Goal: Task Accomplishment & Management: Complete application form

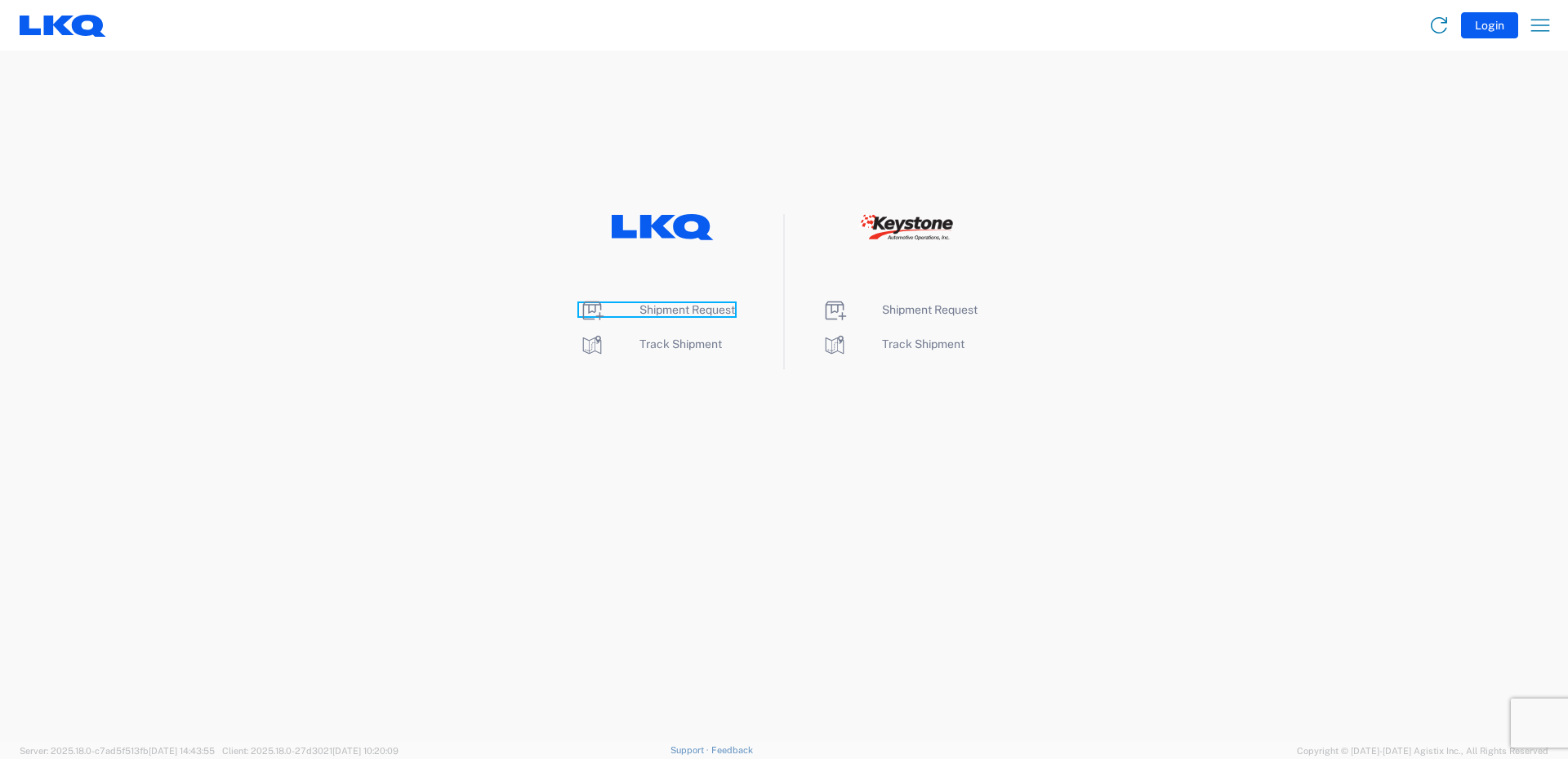
click at [679, 313] on span "Shipment Request" at bounding box center [687, 309] width 96 height 13
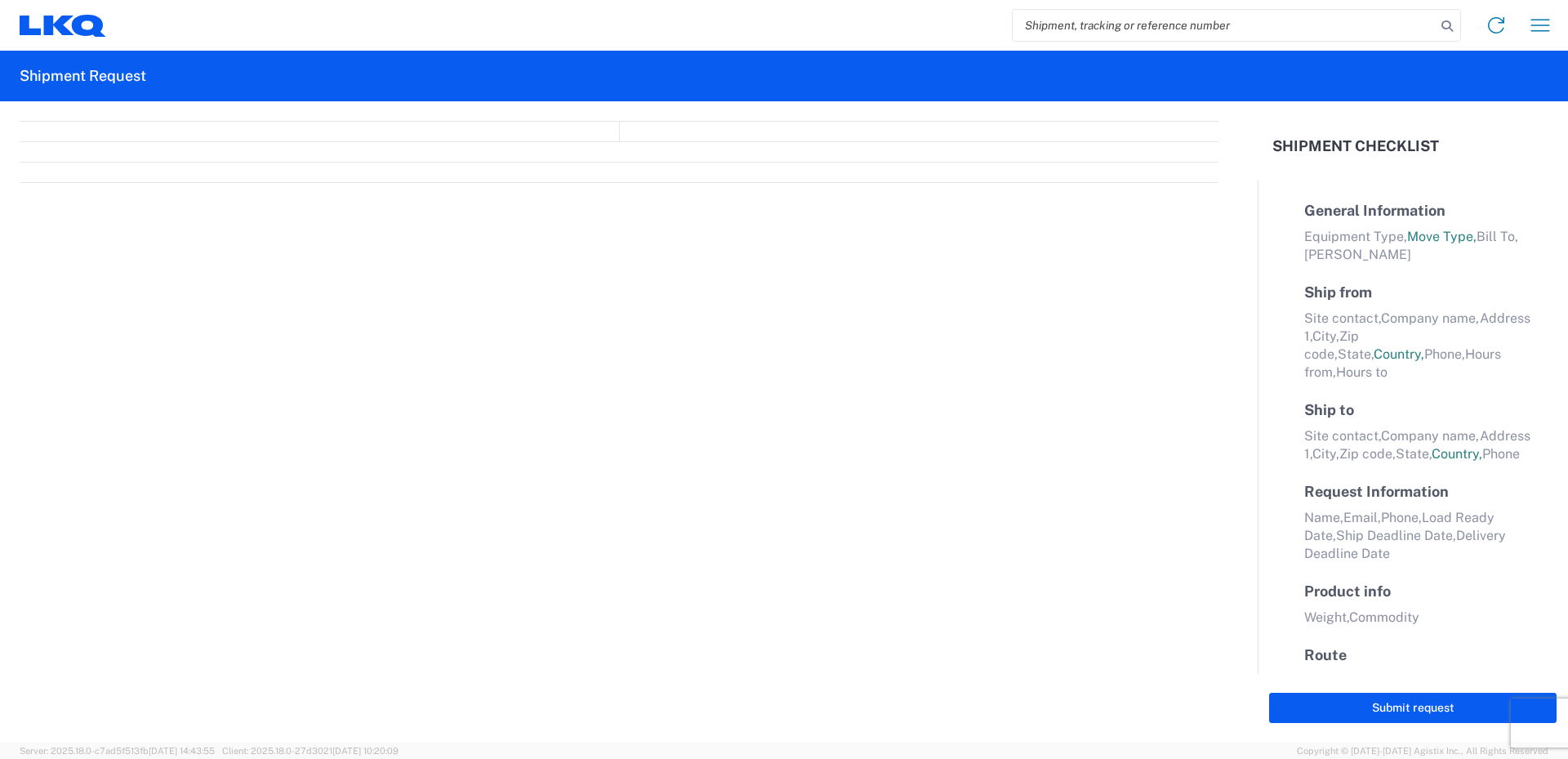
select select "FULL"
select select "LBS"
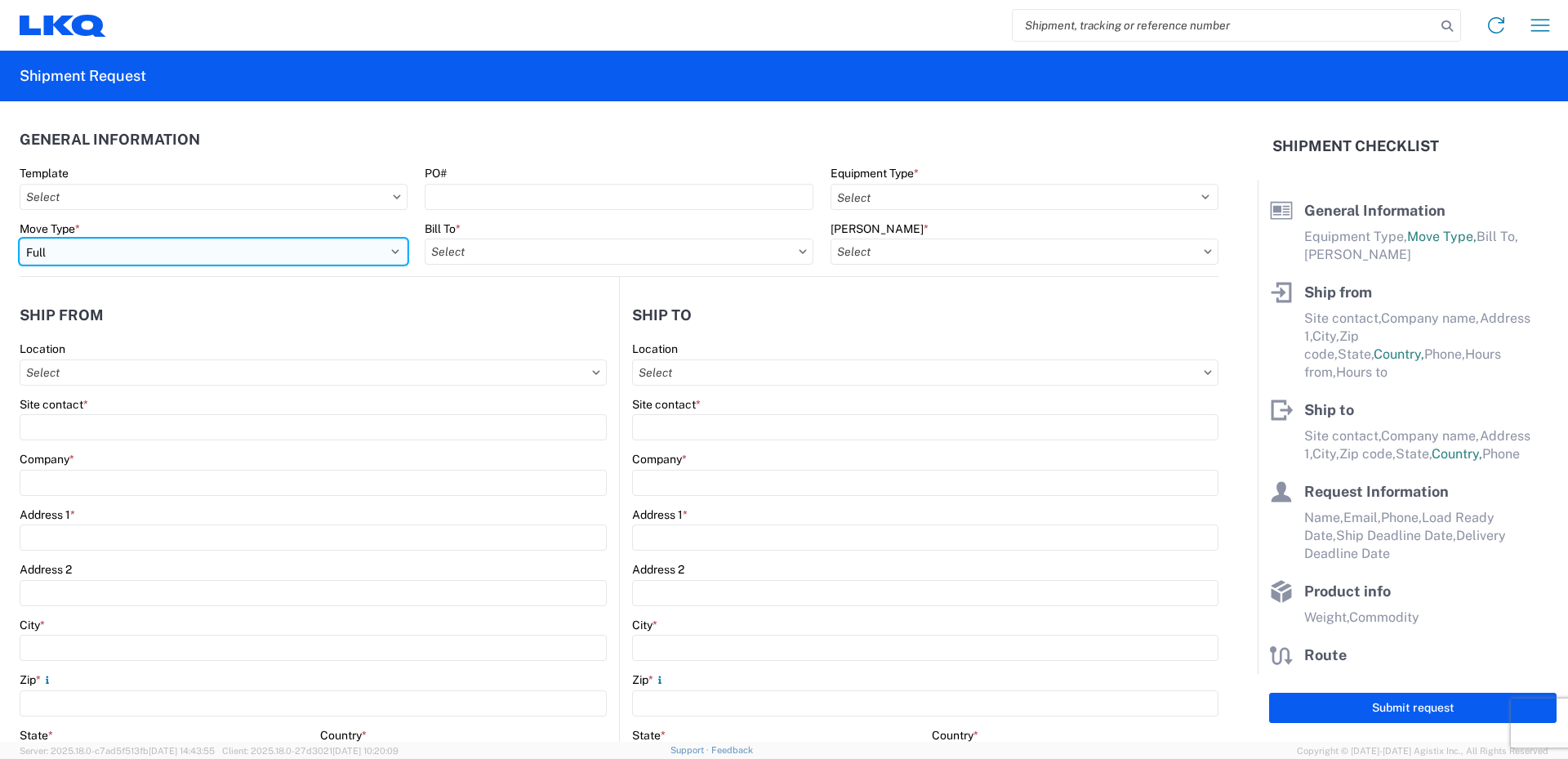
click at [390, 251] on select "Select Full Partial TL" at bounding box center [213, 252] width 388 height 26
select select "PARTIAL_TL"
click at [20, 239] on select "Select Full Partial TL" at bounding box center [213, 252] width 388 height 26
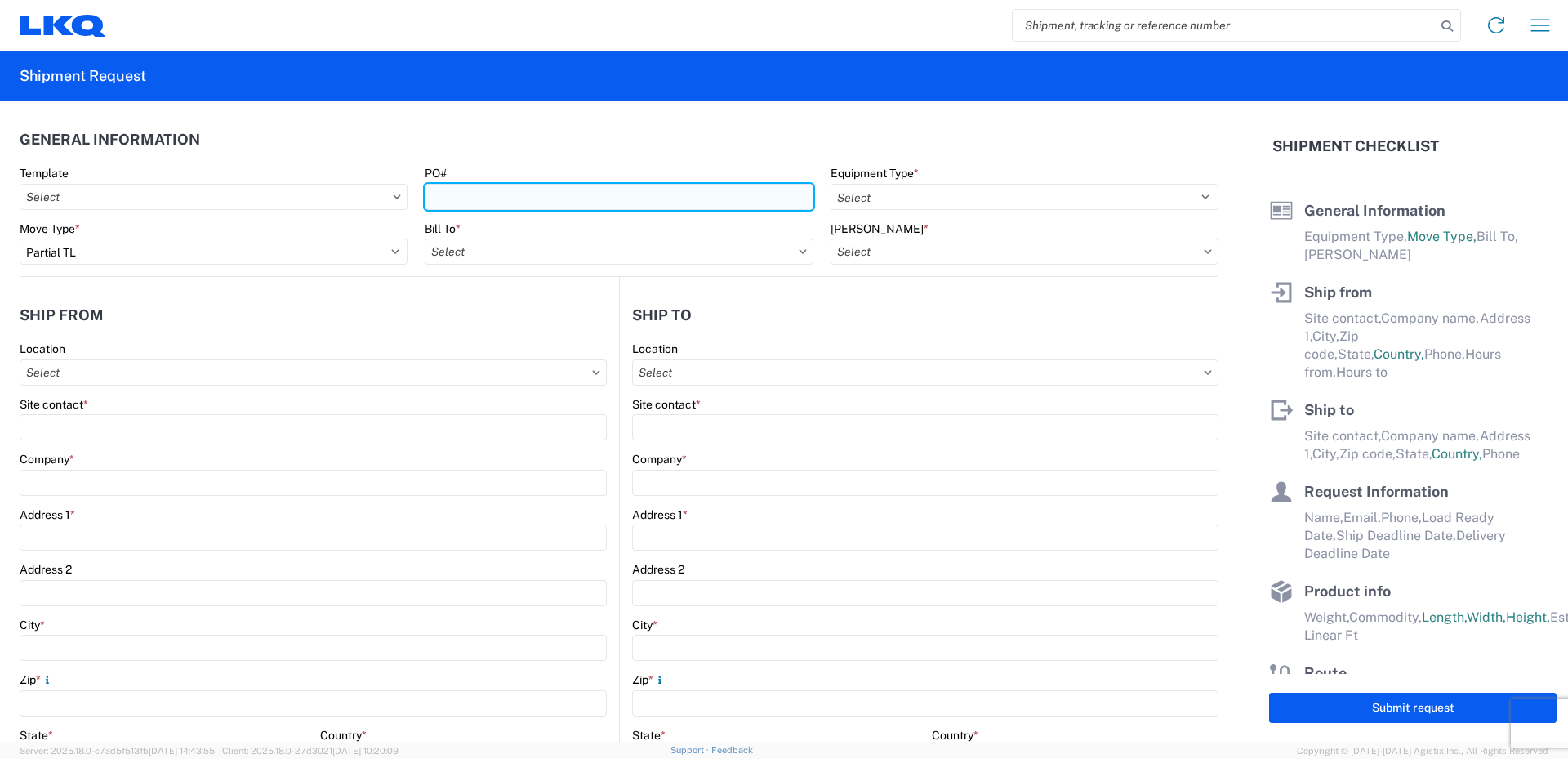
click at [481, 194] on input "PO#" at bounding box center [619, 197] width 388 height 26
type input "52025276-1"
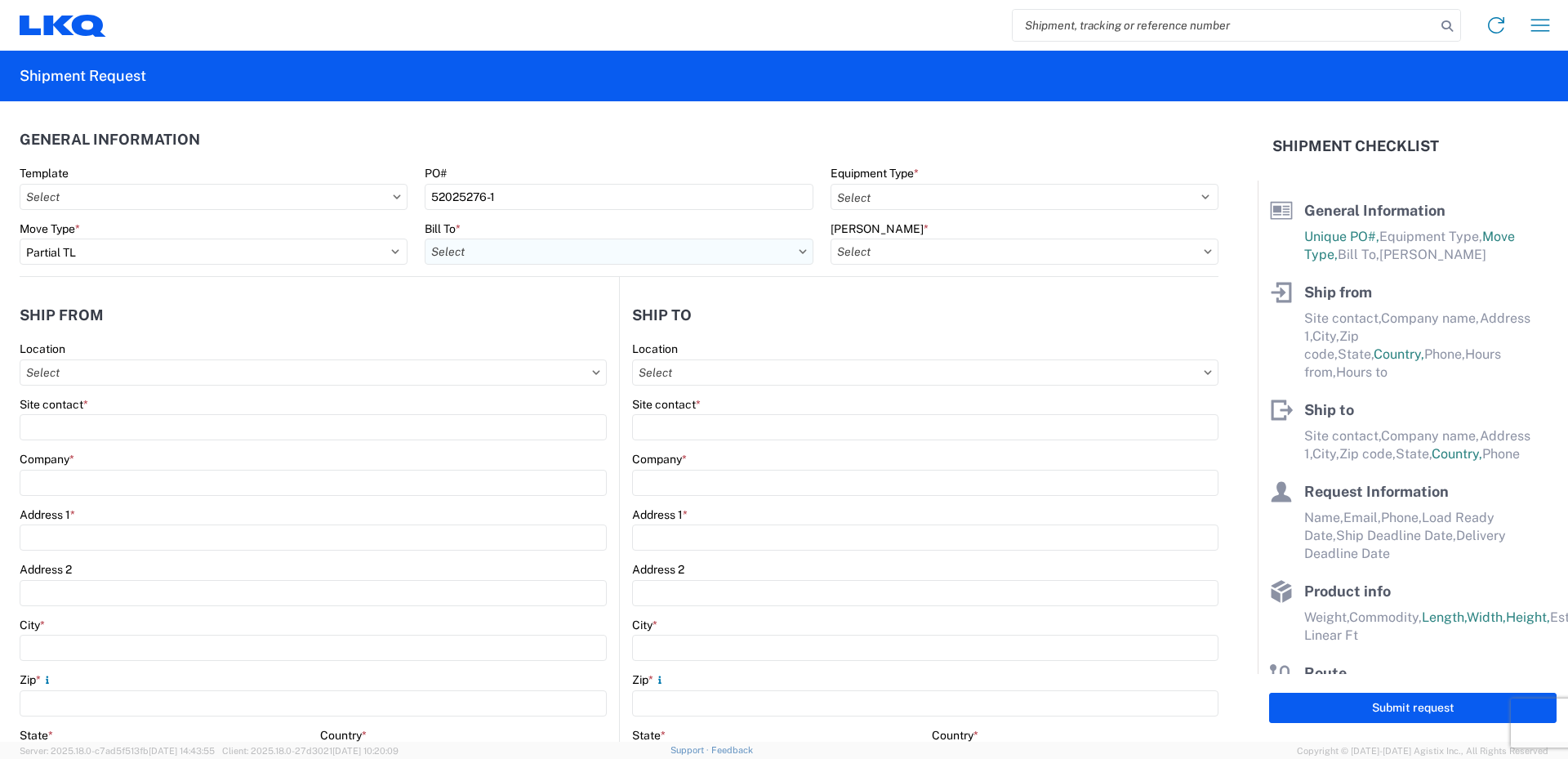
click at [469, 247] on input "Bill To *" at bounding box center [619, 252] width 388 height 26
type input "520"
click at [499, 324] on div "3520 - Grand Prairie" at bounding box center [568, 324] width 286 height 26
type input "3520 - Grand Prairie"
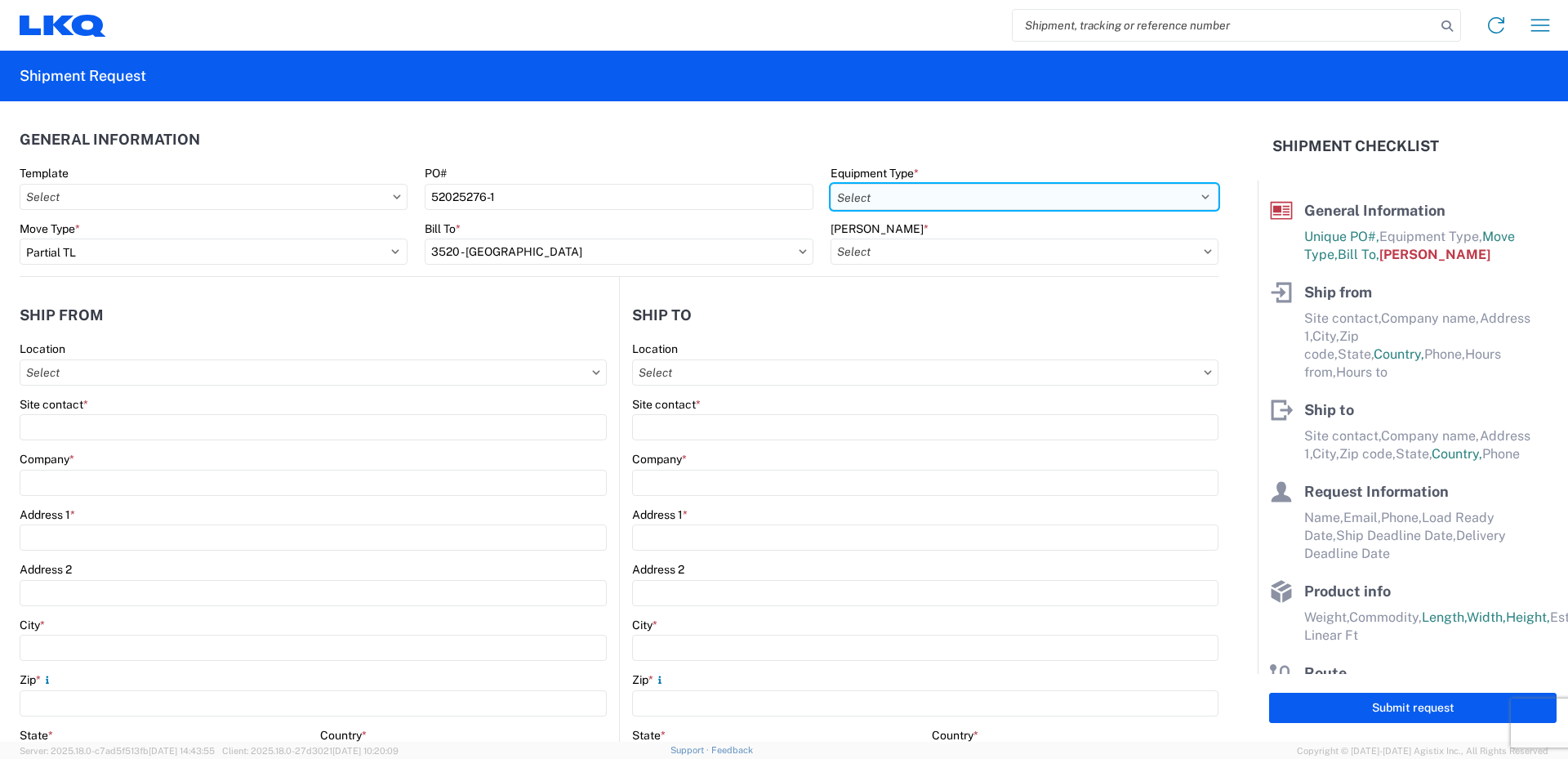
click at [918, 192] on select "Select 53’ Dry Van Flatbed Dropdeck (van) Lowboy (flatbed) Rail" at bounding box center [1024, 197] width 388 height 26
select select "STDV"
click at [830, 183] on select "Select 53’ Dry Van Flatbed Dropdeck (van) Lowboy (flatbed) Rail" at bounding box center [1024, 197] width 388 height 26
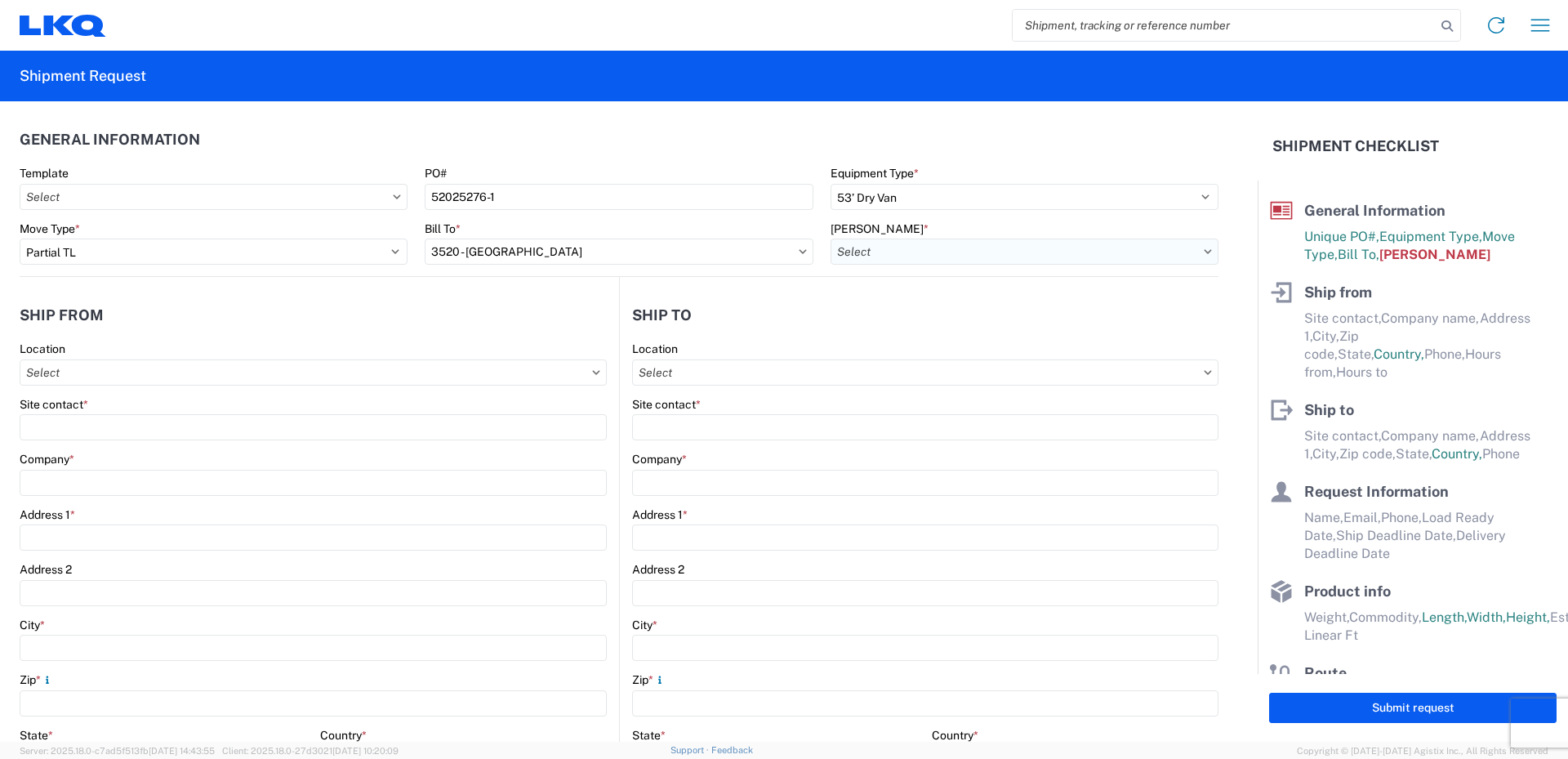
click at [873, 252] on input "Bill Code *" at bounding box center [1024, 252] width 388 height 26
click at [902, 352] on div "3520-6300-66000-0000 - 3520 Freight Out" at bounding box center [969, 351] width 286 height 26
type input "3520-6300-66000-0000 - 3520 Freight Out"
click at [75, 370] on input "Location" at bounding box center [313, 372] width 588 height 26
type input "520"
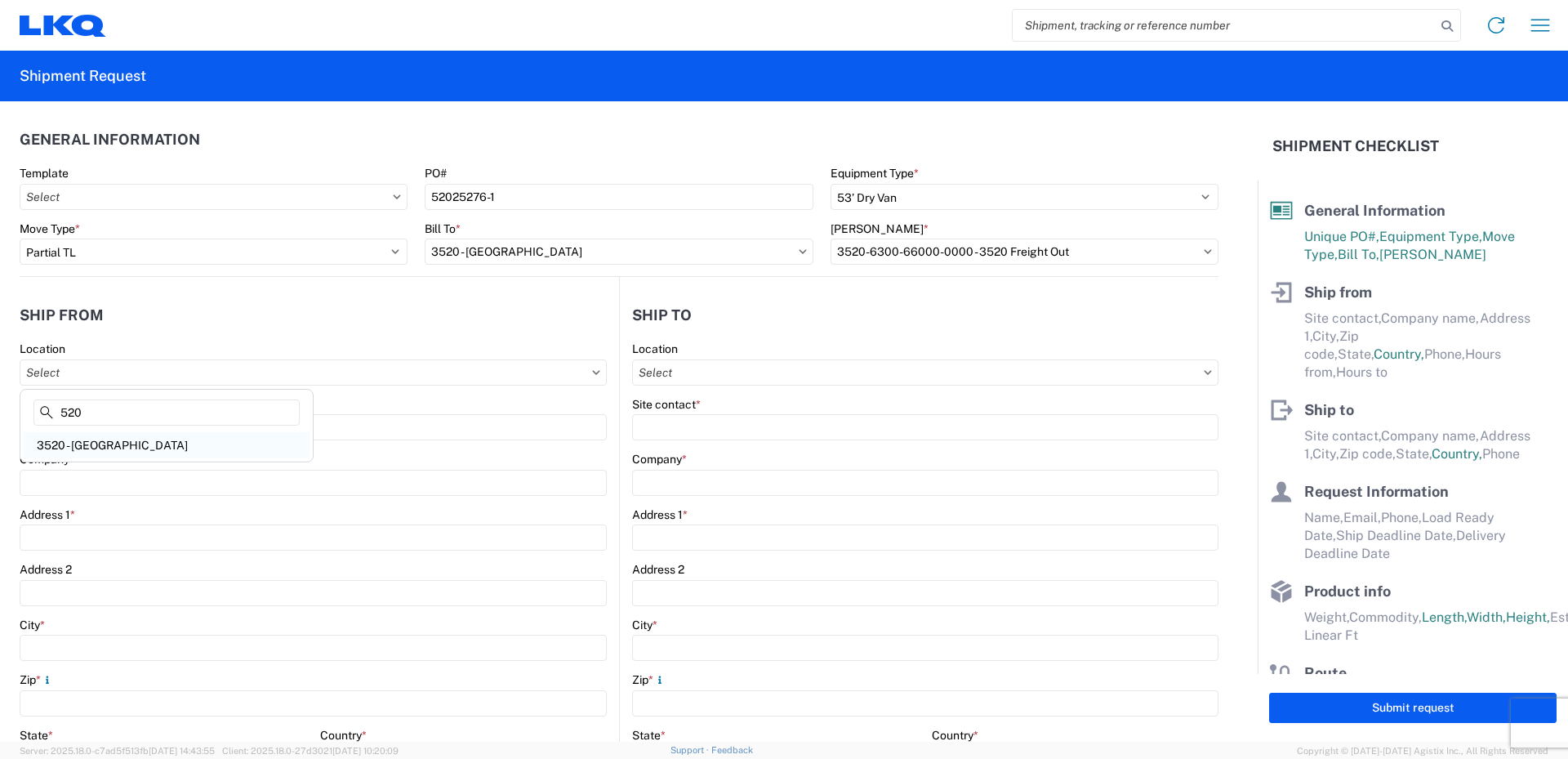
click at [78, 440] on div "3520 - Grand Prairie" at bounding box center [166, 445] width 286 height 26
type input "3520 - Grand Prairie"
type input "FinishMaster Grand Prairie"
type input "4003 Grand Lakes Way"
type input "Suite 200"
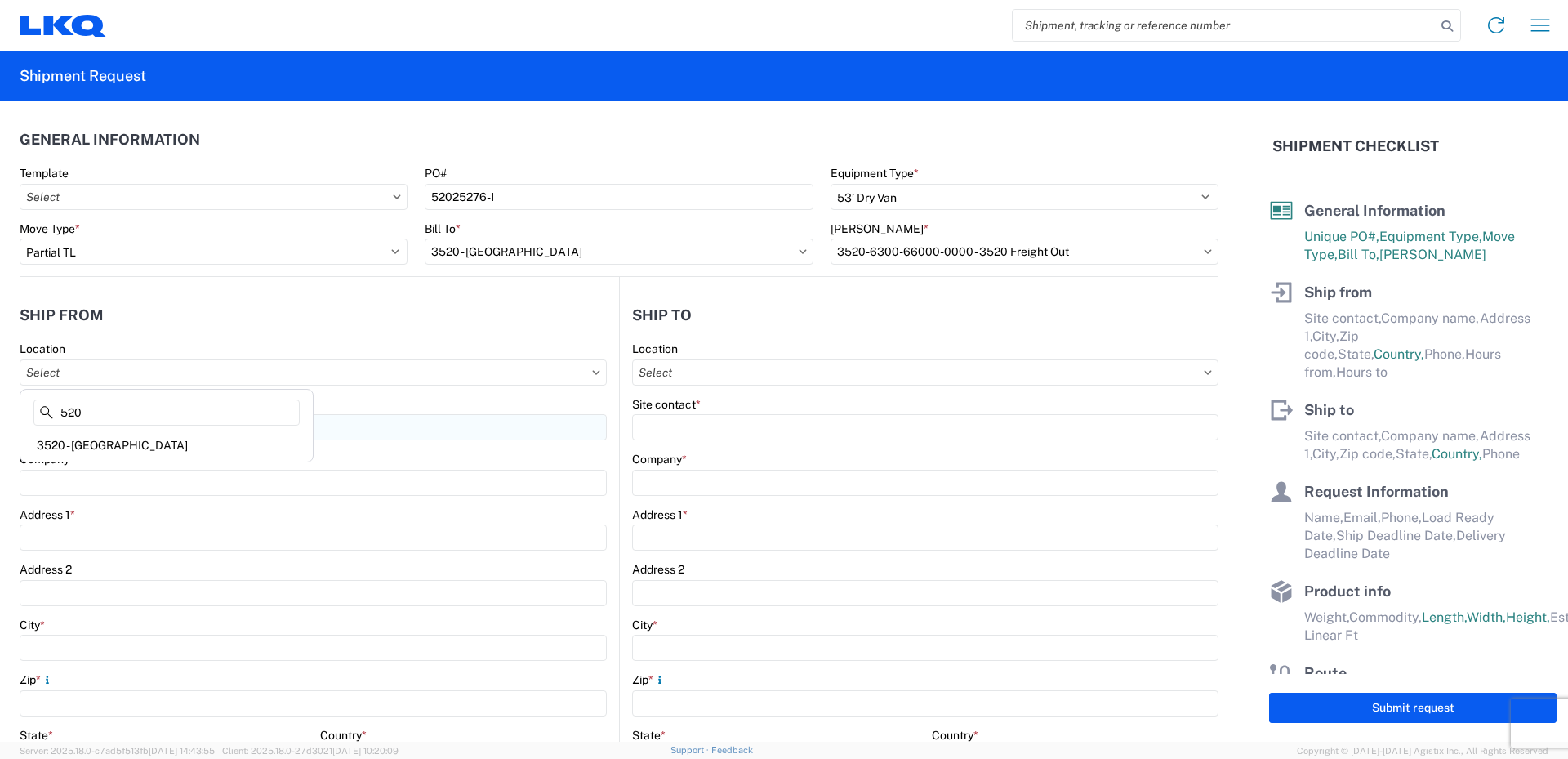
type input "Grand Prairie"
type input "75050"
select select "TX"
select select "US"
type input "08:00"
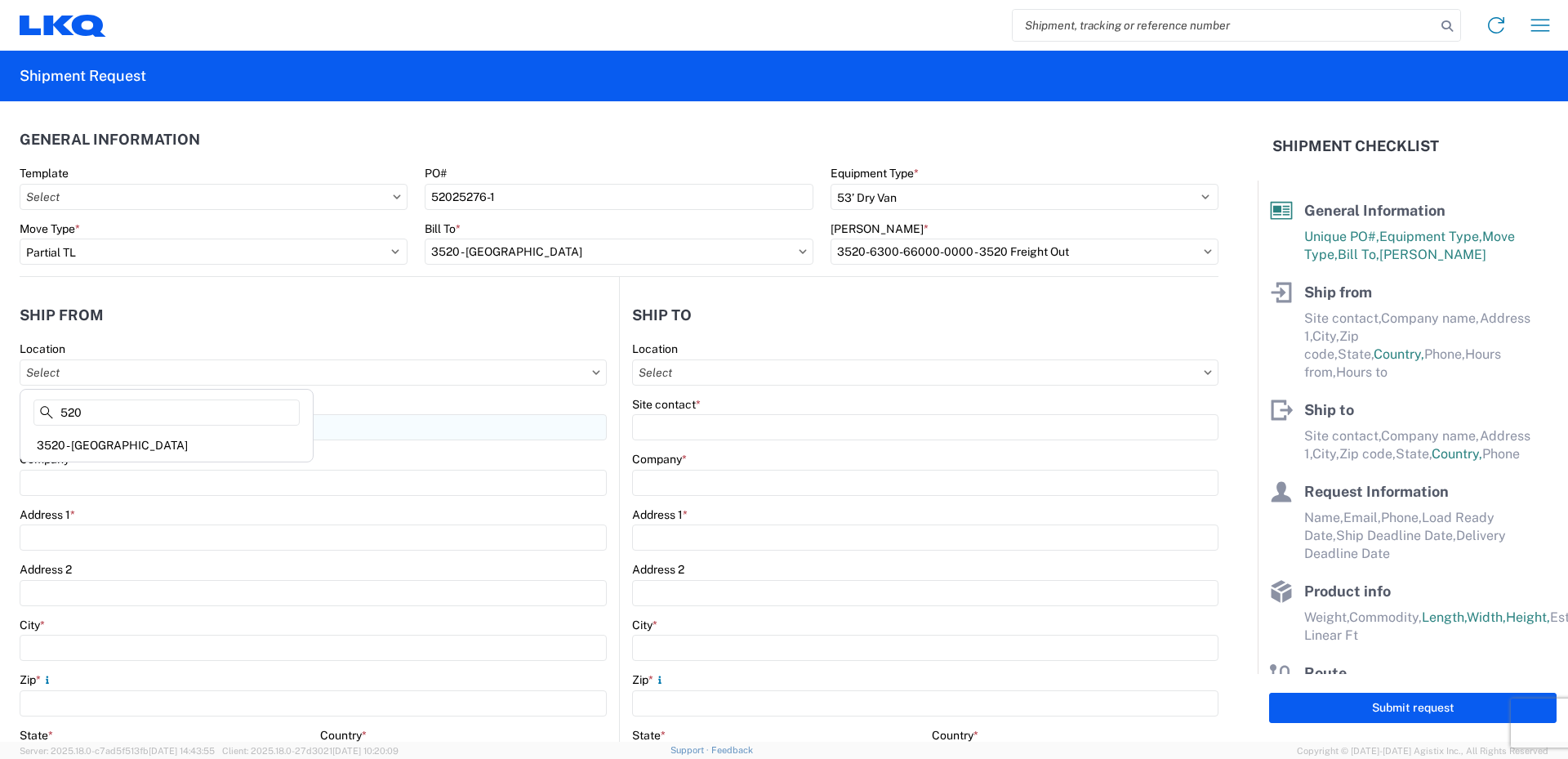
type input "14:00"
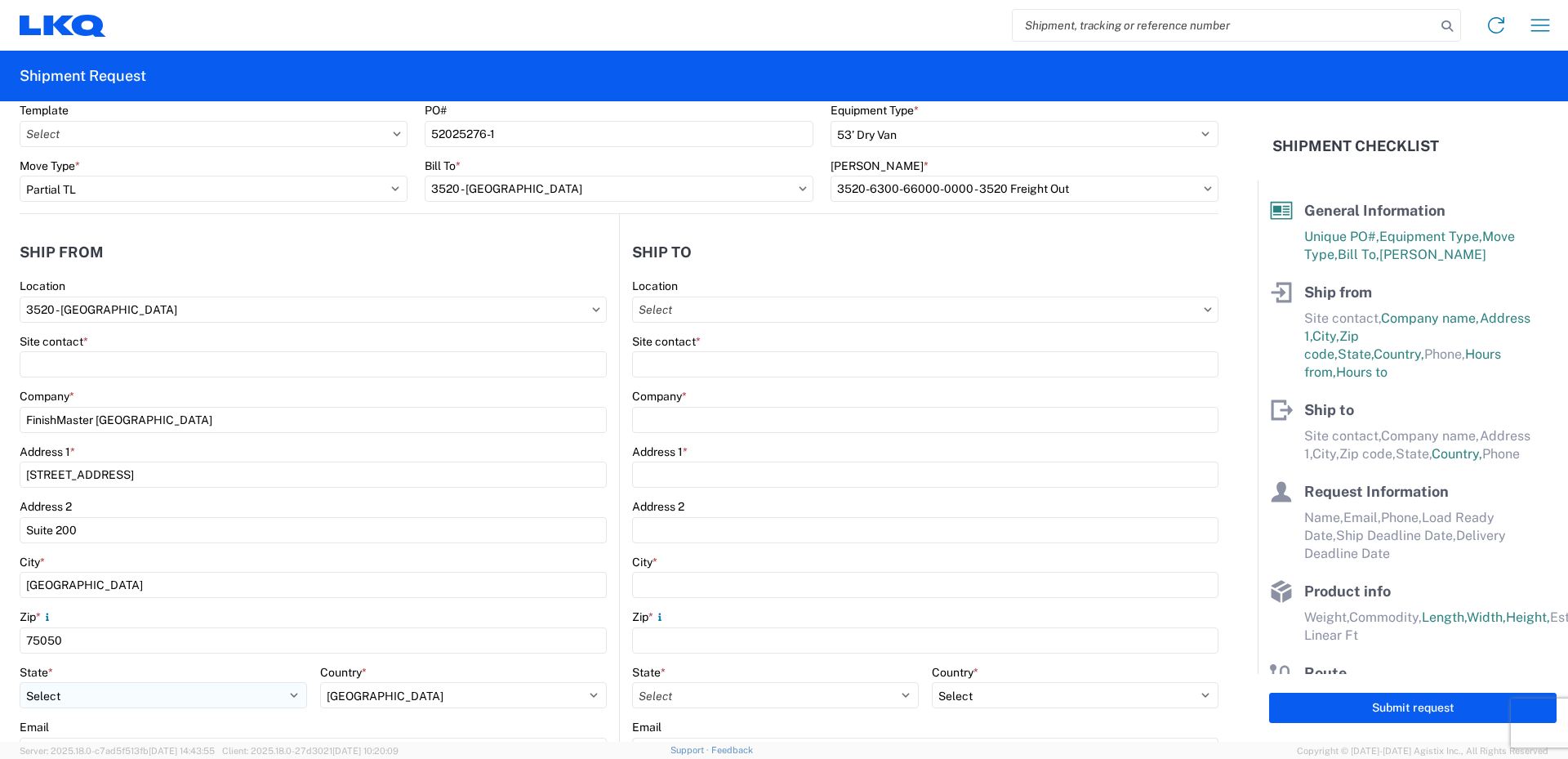
scroll to position [326, 0]
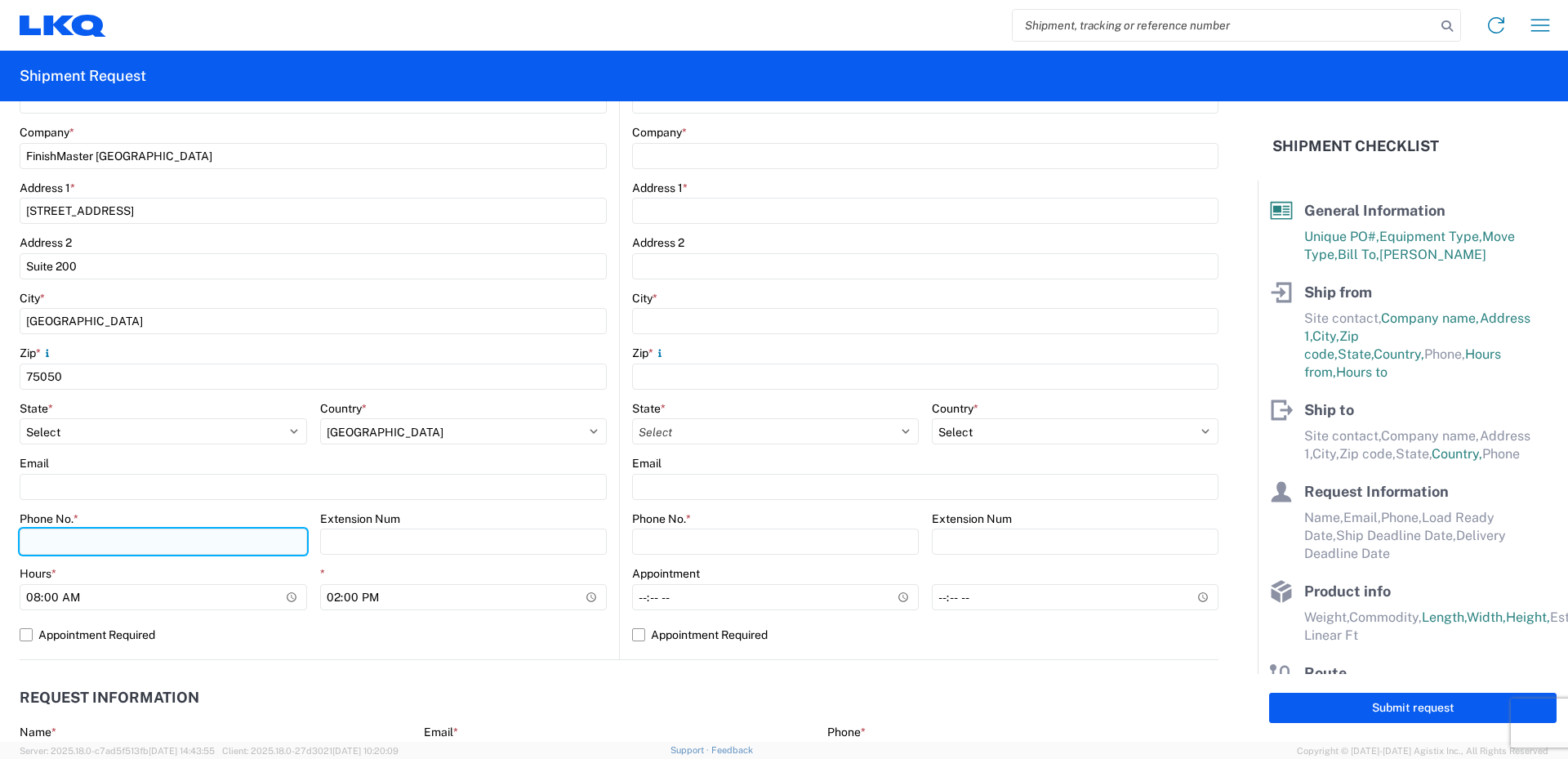
click at [90, 544] on input "Phone No. *" at bounding box center [164, 542] width 288 height 26
type input "469-540-7041"
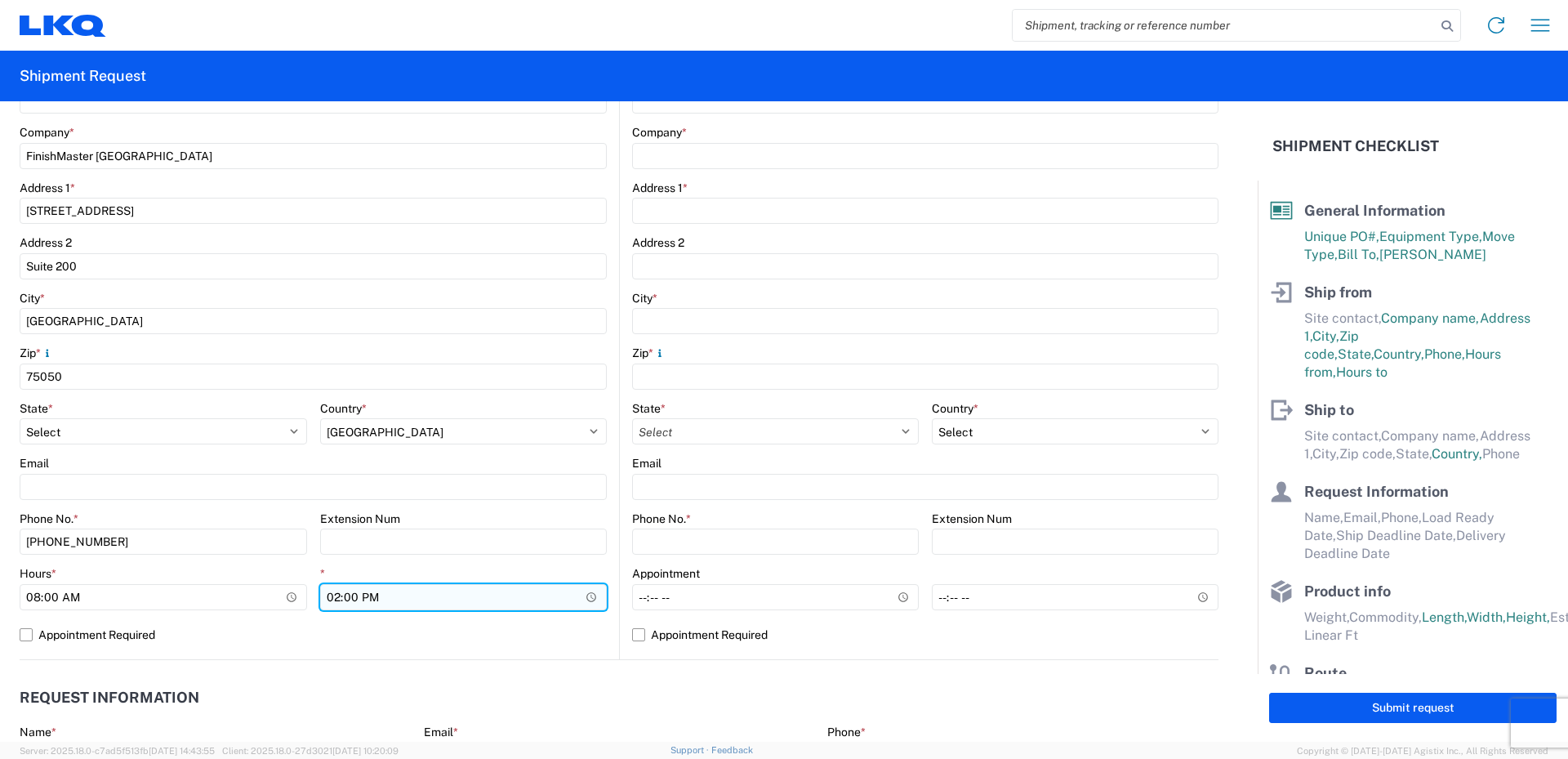
click at [333, 598] on input "14:00" at bounding box center [463, 597] width 288 height 26
type input "18:00"
click at [373, 571] on div "*" at bounding box center [463, 574] width 288 height 15
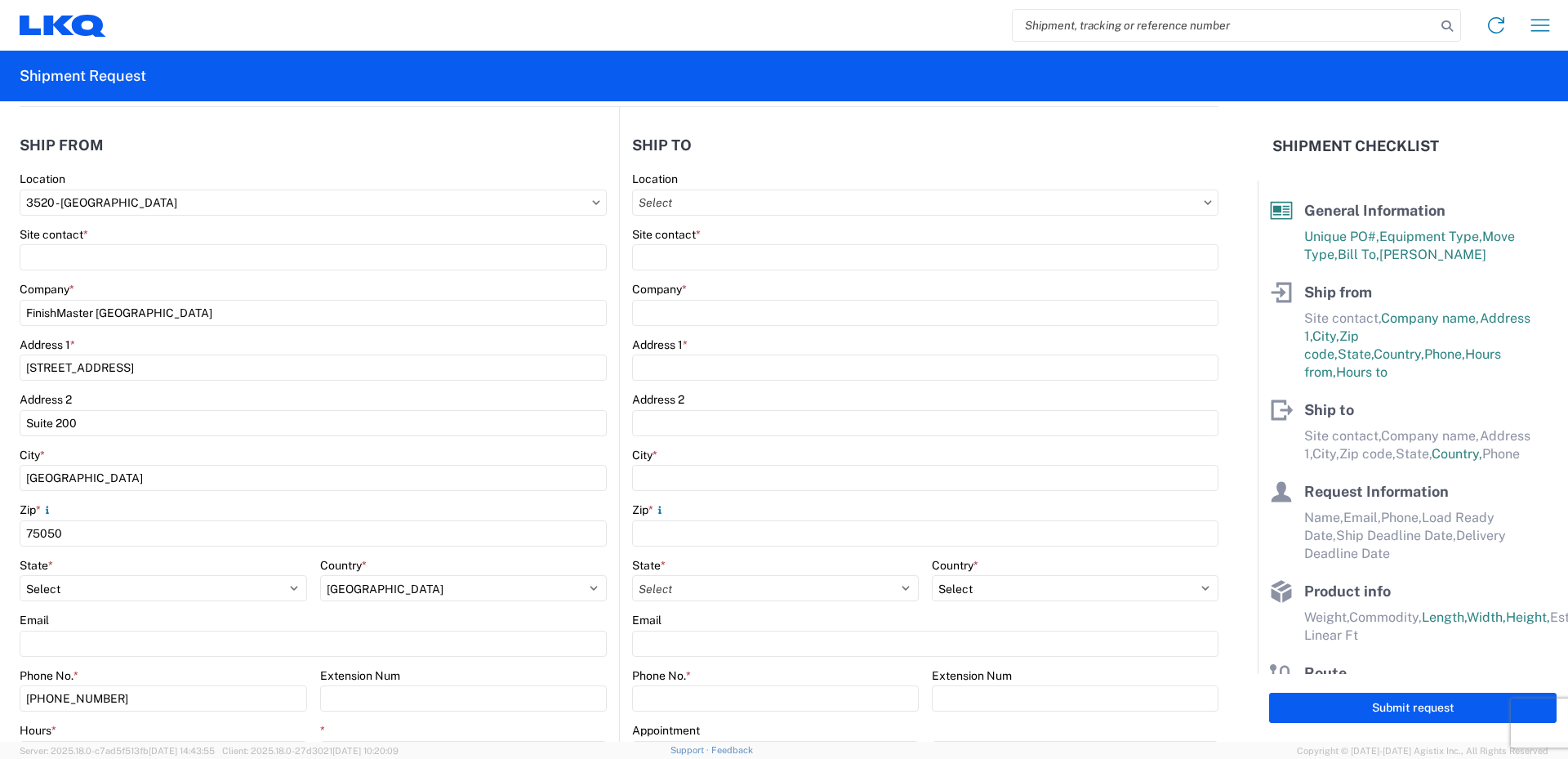
scroll to position [164, 0]
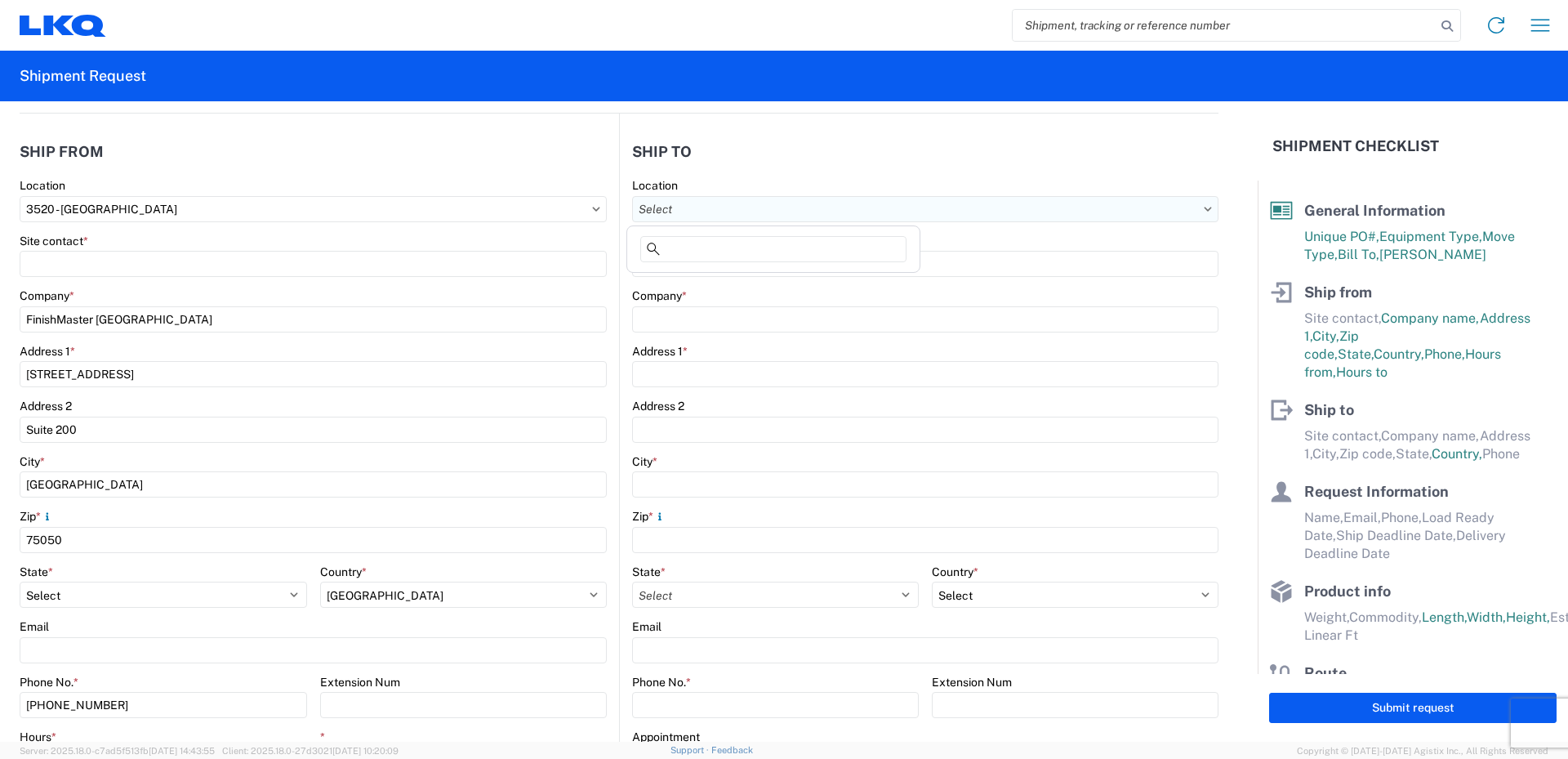
click at [688, 210] on input "Location" at bounding box center [925, 209] width 587 height 26
type input "021"
click at [699, 283] on div "3021 - Kansas City MO" at bounding box center [774, 282] width 286 height 26
type input "3021 - Kansas City MO"
type input "LKQ Corporation"
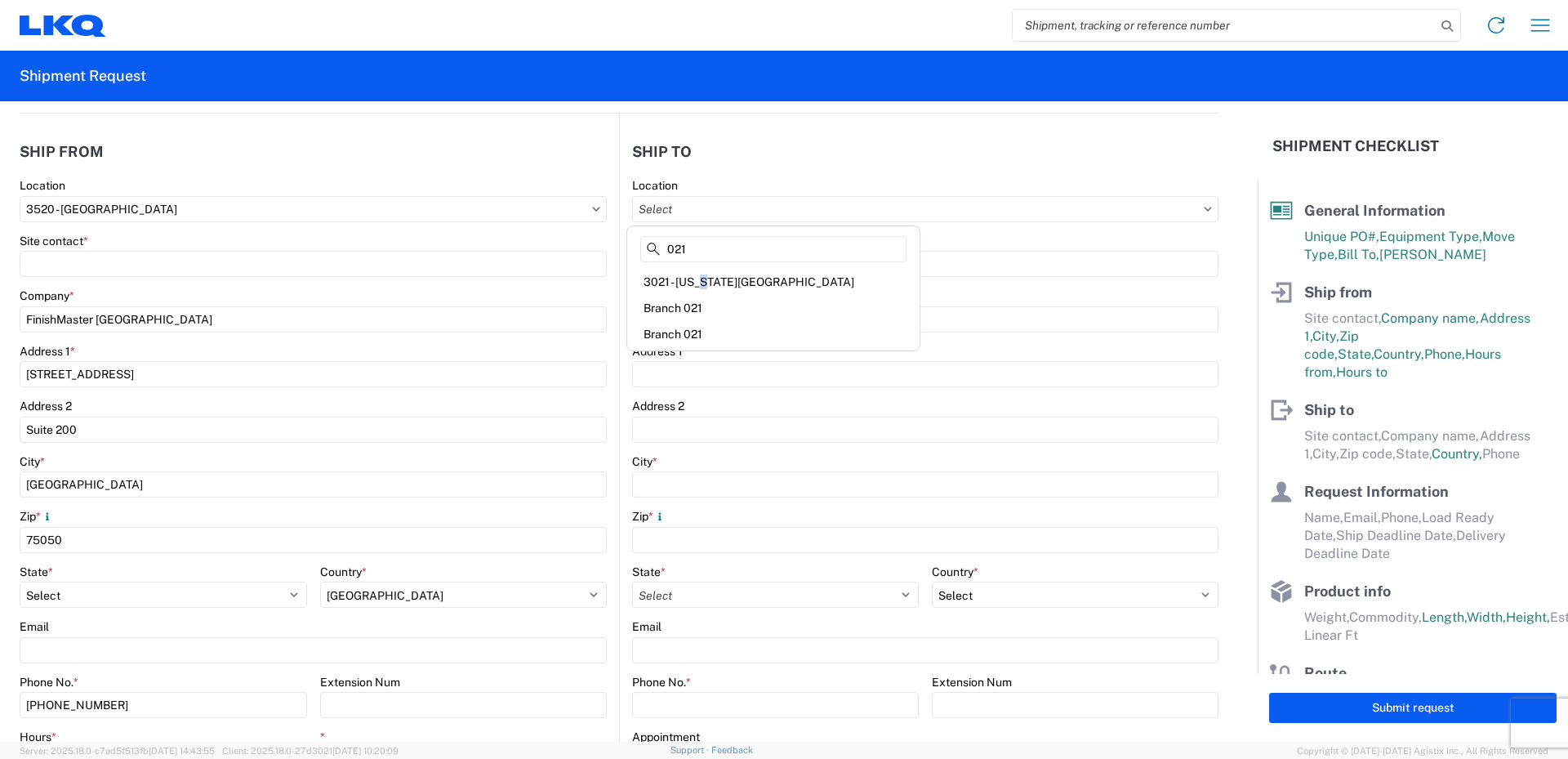
type input "24550 West 43rd Street"
type input "Suite 100"
type input "Shawnee"
type input "66226"
select select "US"
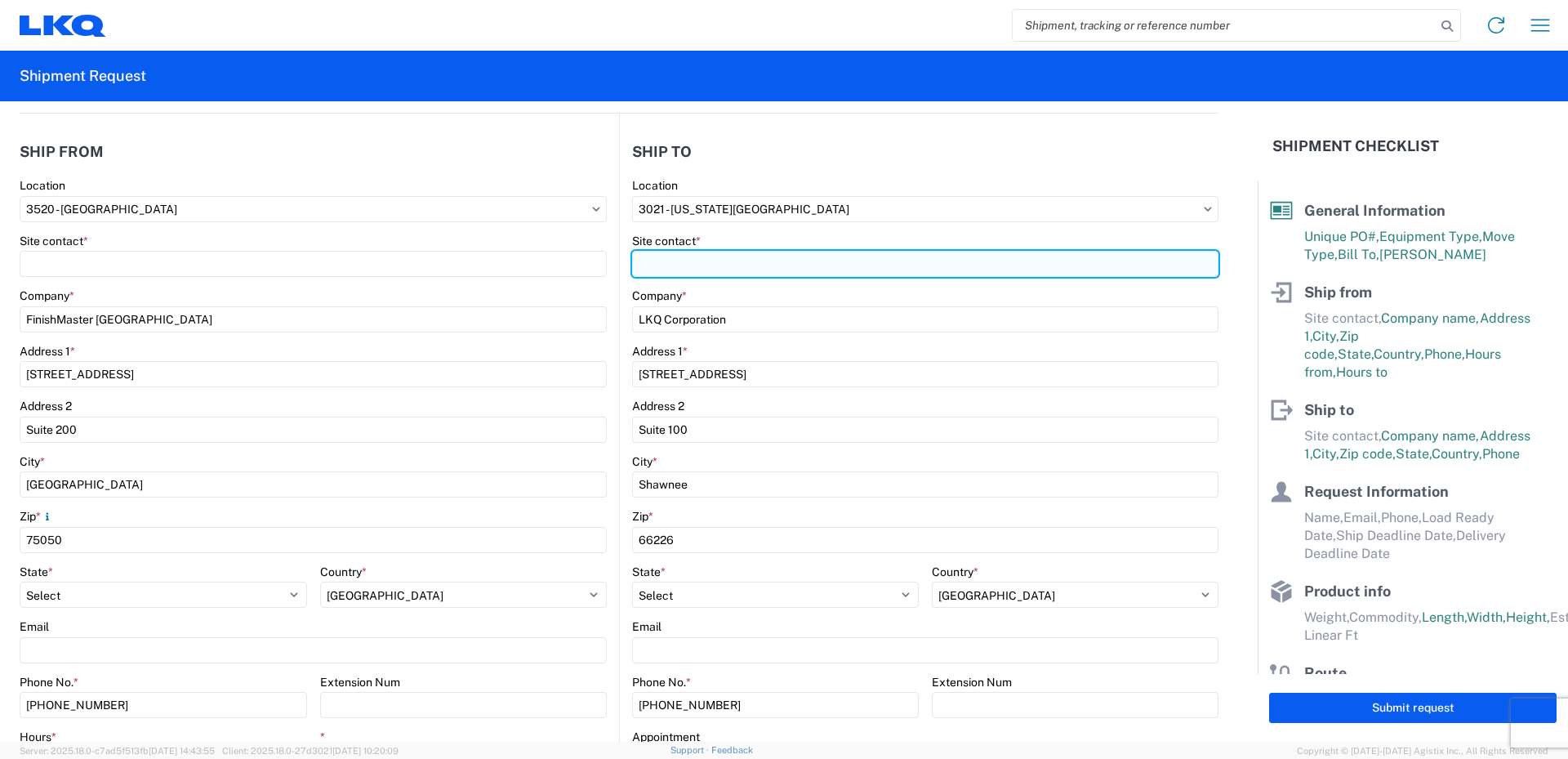
click at [703, 265] on input "Site contact *" at bounding box center [925, 264] width 587 height 26
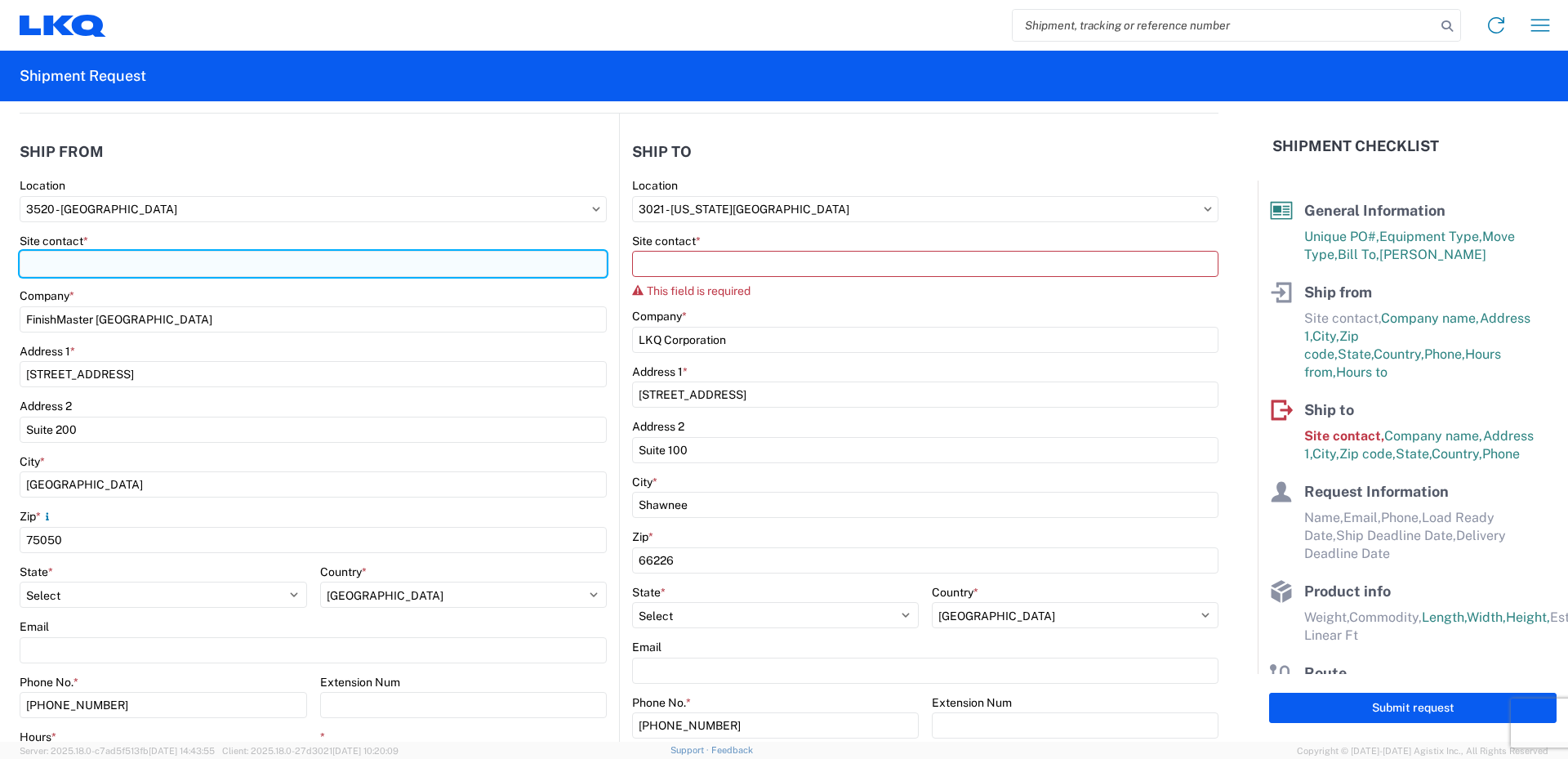
click at [86, 264] on input "Site contact *" at bounding box center [313, 264] width 588 height 26
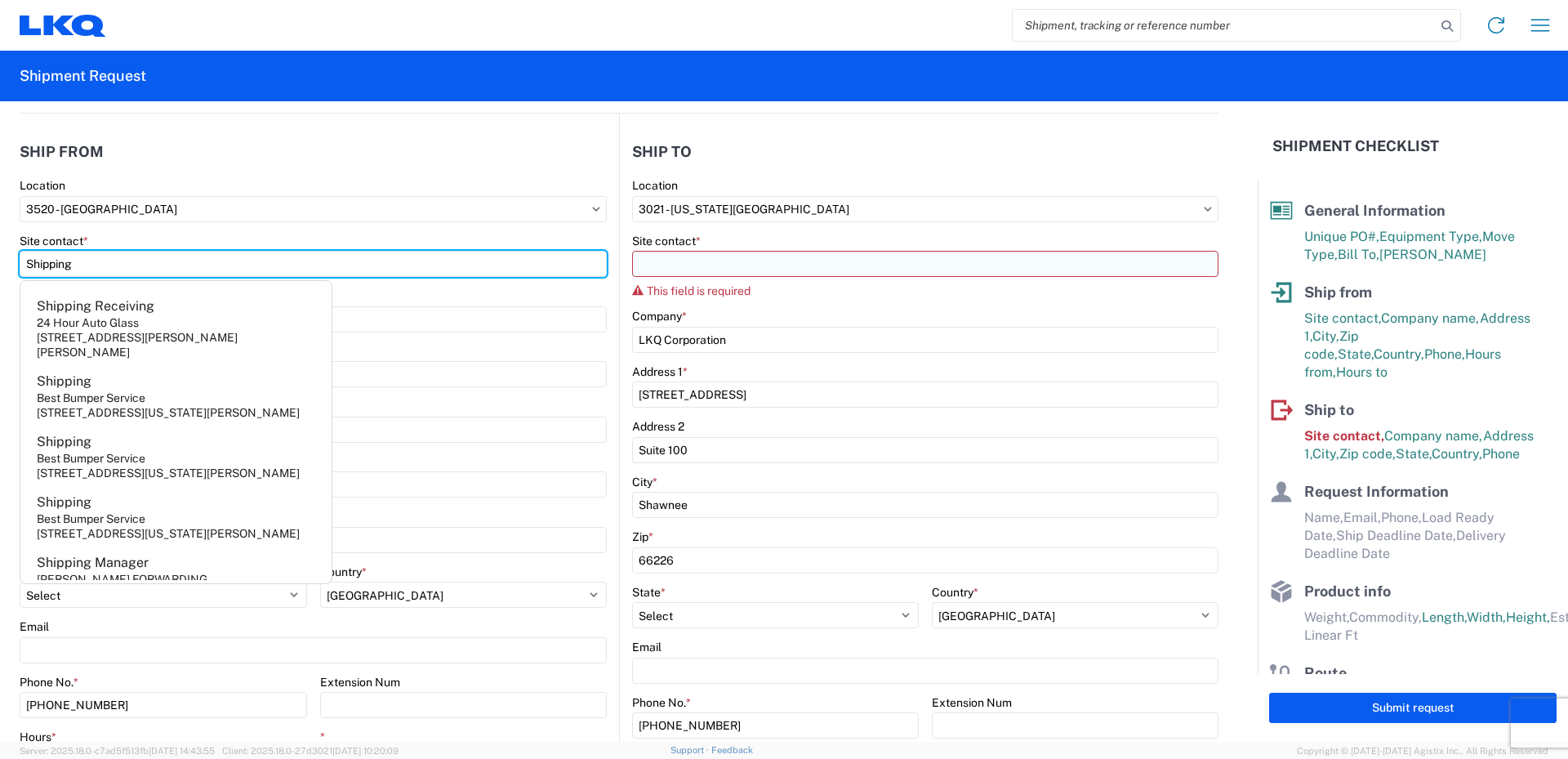
type input "Shipping"
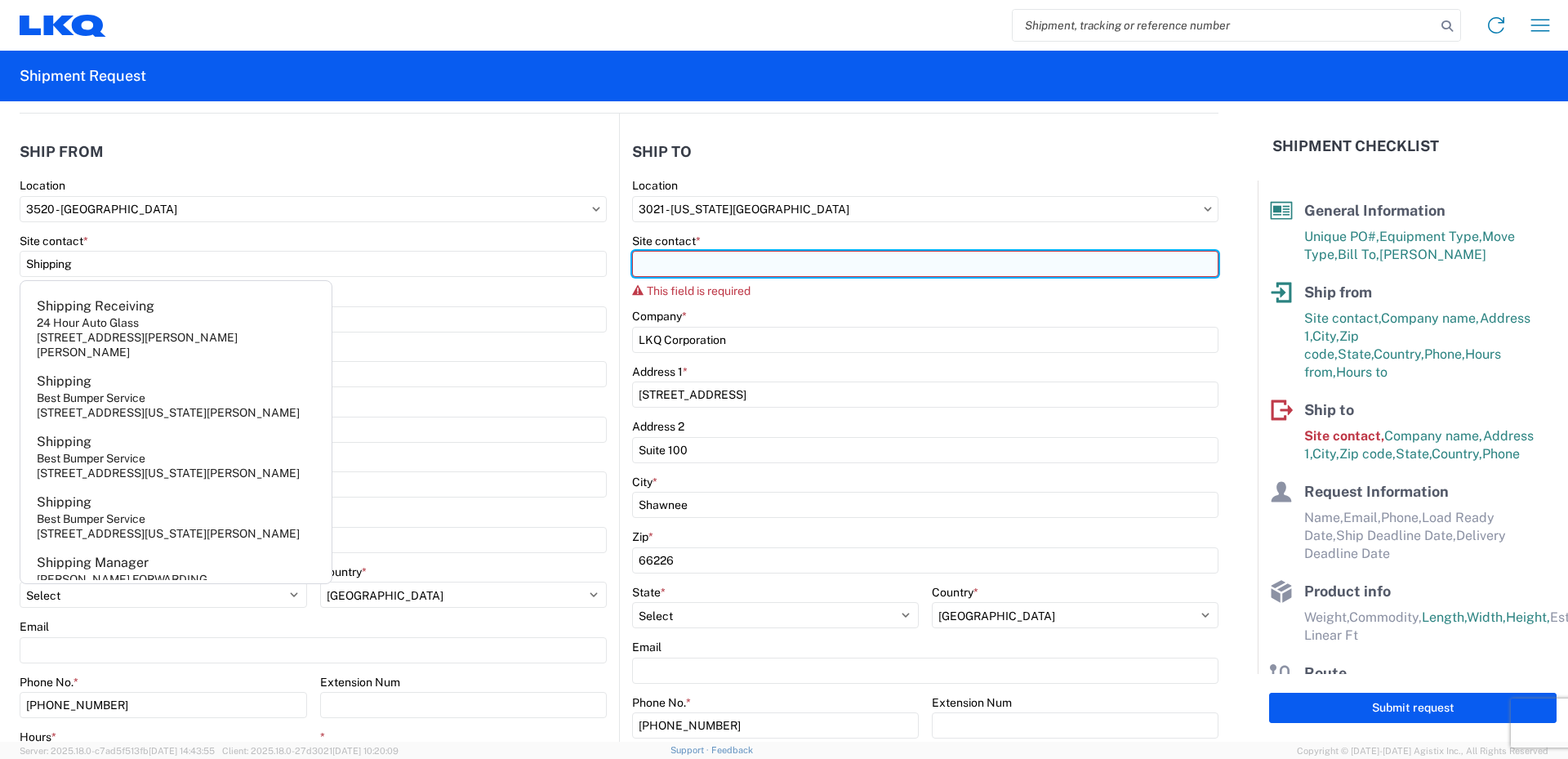
click at [694, 264] on input "Site contact *" at bounding box center [925, 264] width 587 height 26
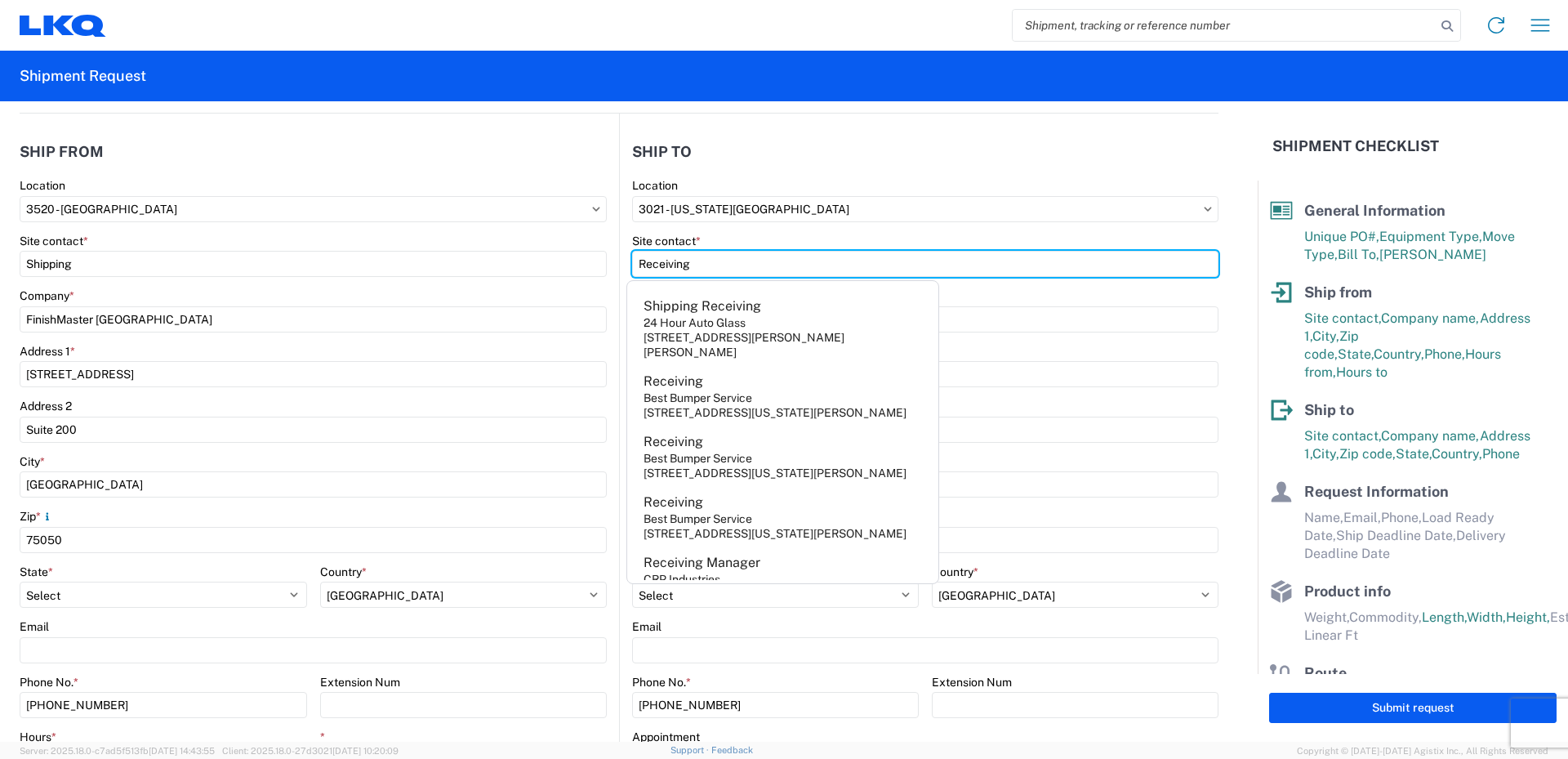
type input "Receiving"
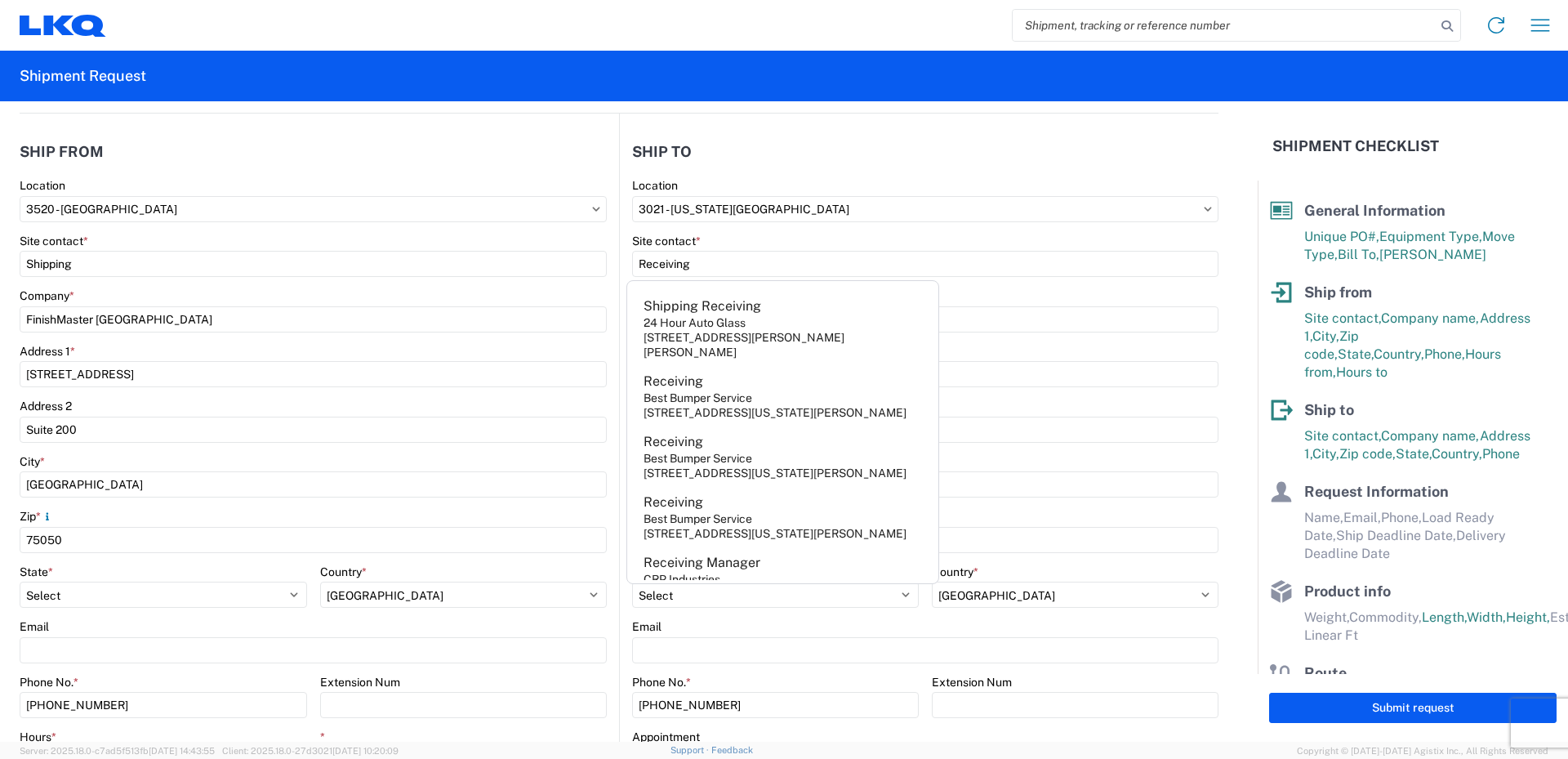
click at [904, 232] on agx-form-control-wrapper-v2 "Location 3021 - Kansas City MO" at bounding box center [925, 205] width 587 height 55
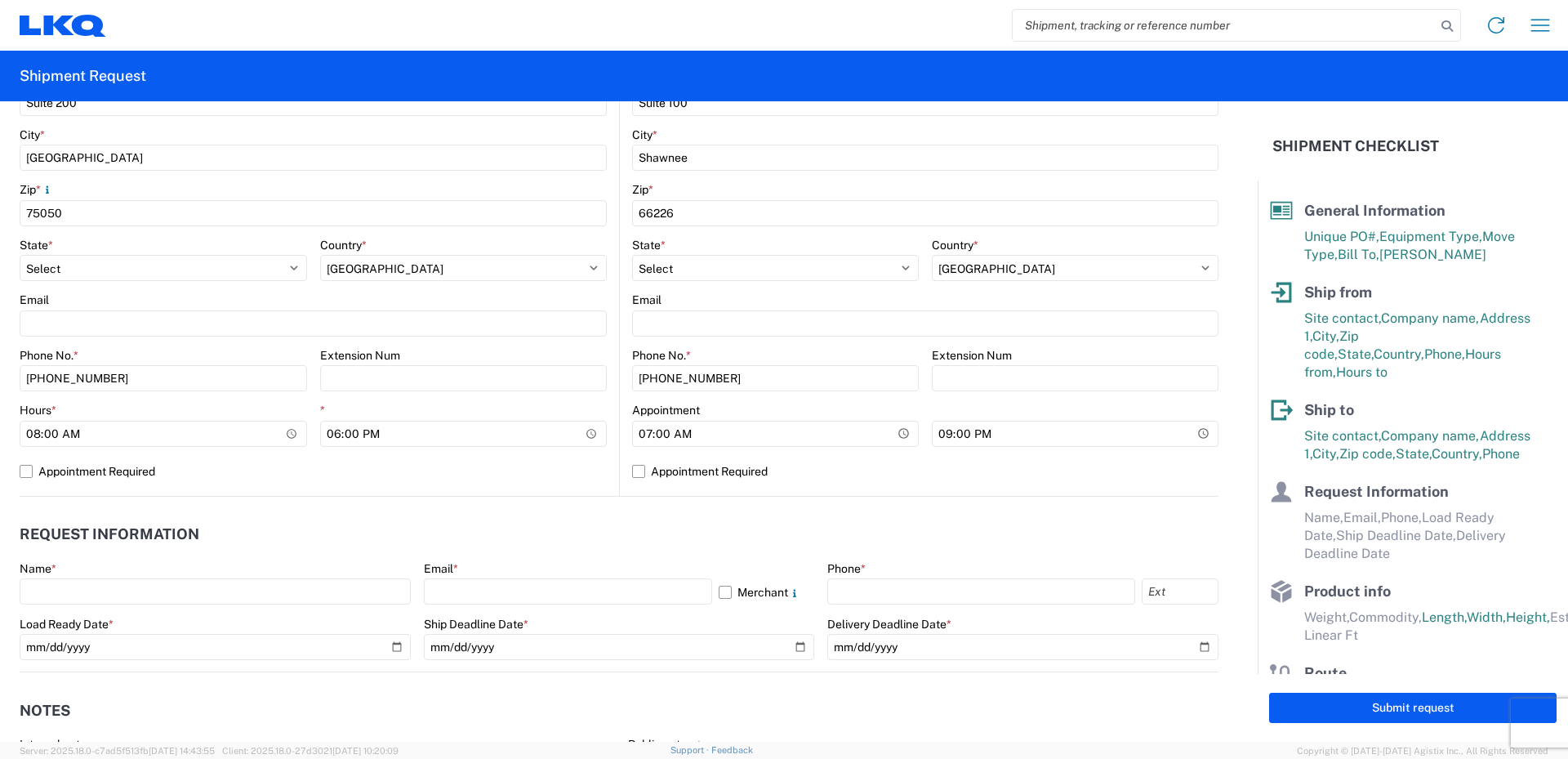
scroll to position [572, 0]
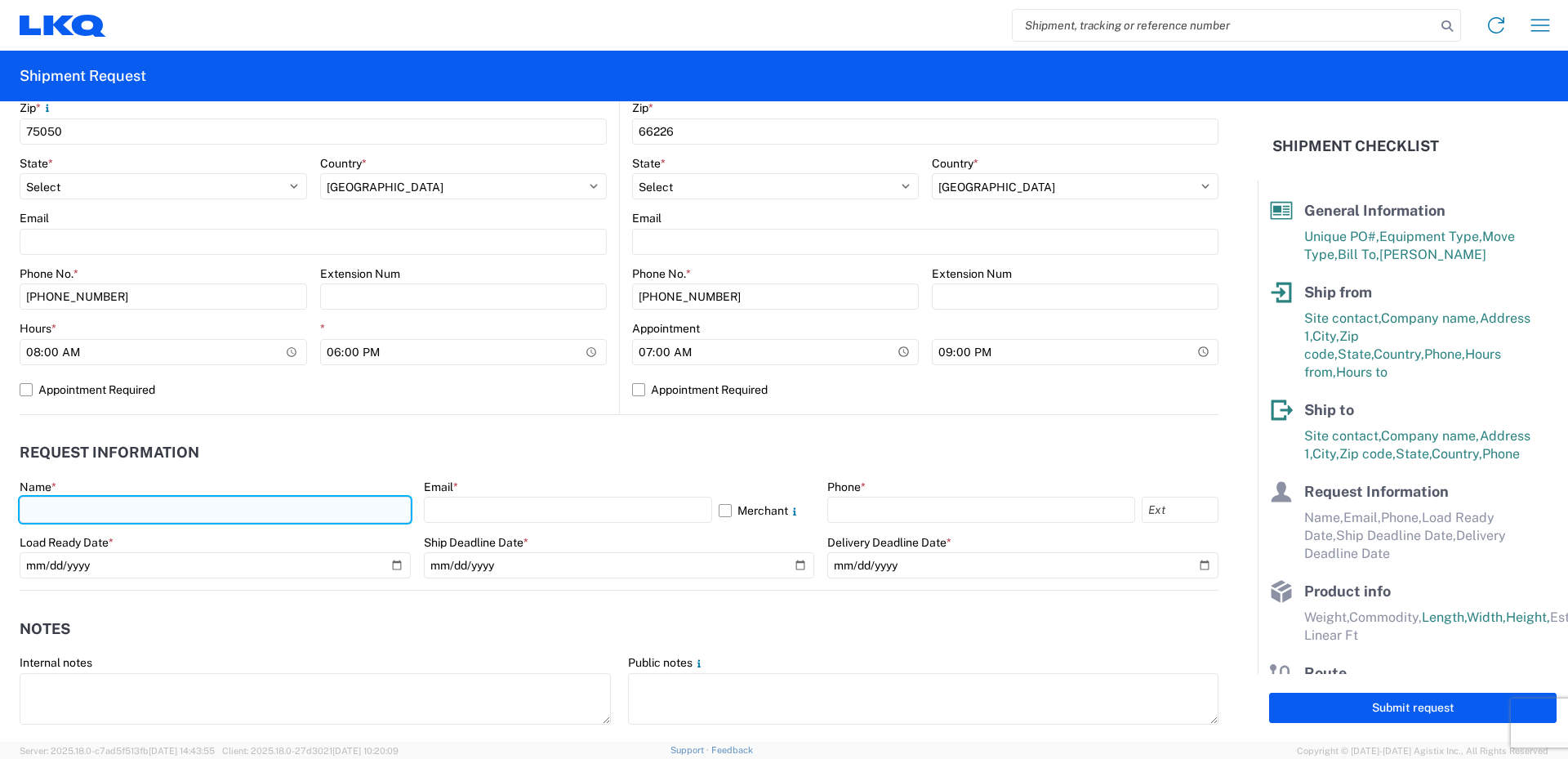
click at [69, 513] on input "text" at bounding box center [215, 510] width 391 height 26
type input "Vance Prince"
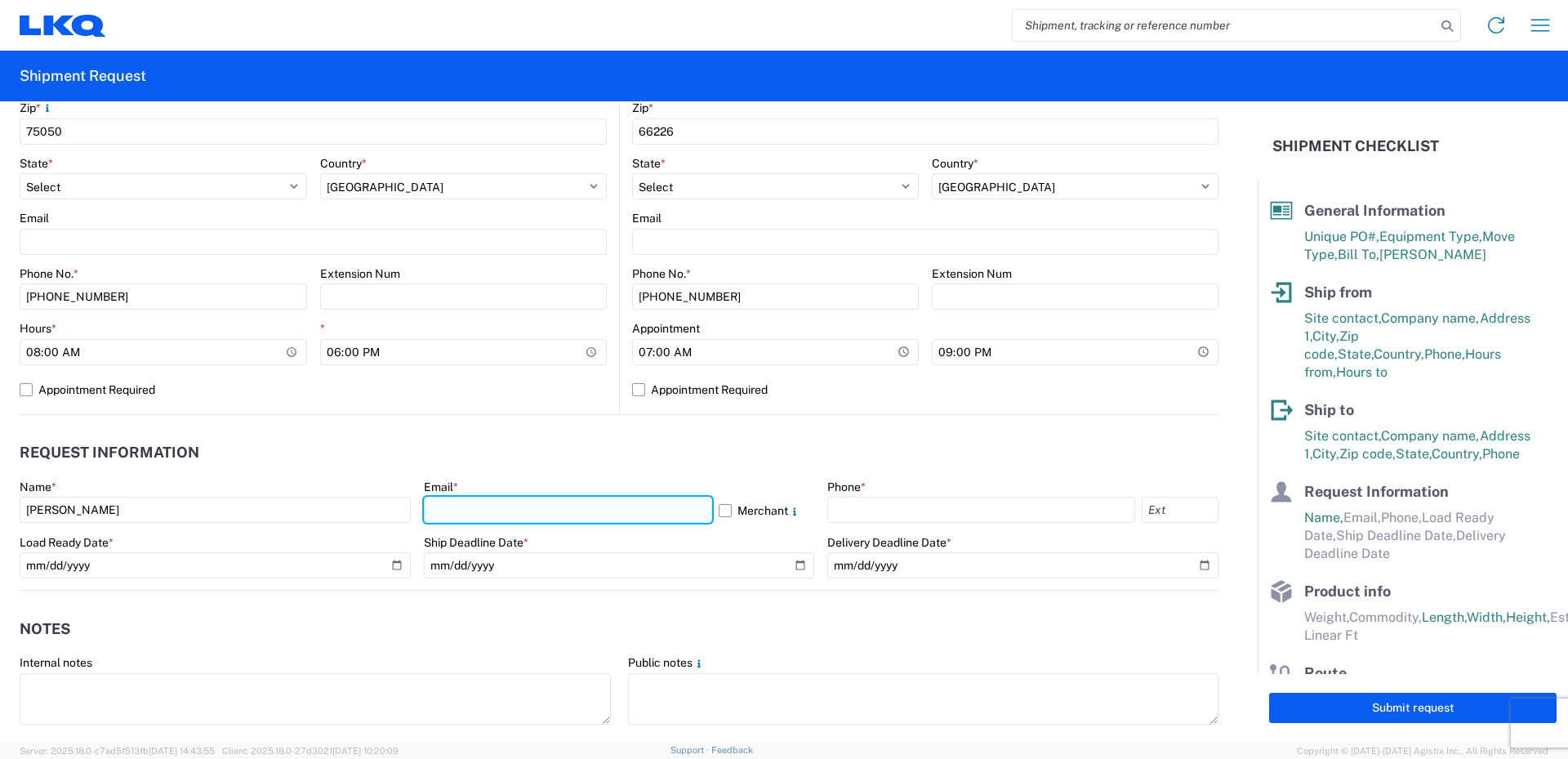
click at [476, 510] on input "text" at bounding box center [568, 510] width 289 height 26
type input "vxprince@lkqcorp.com"
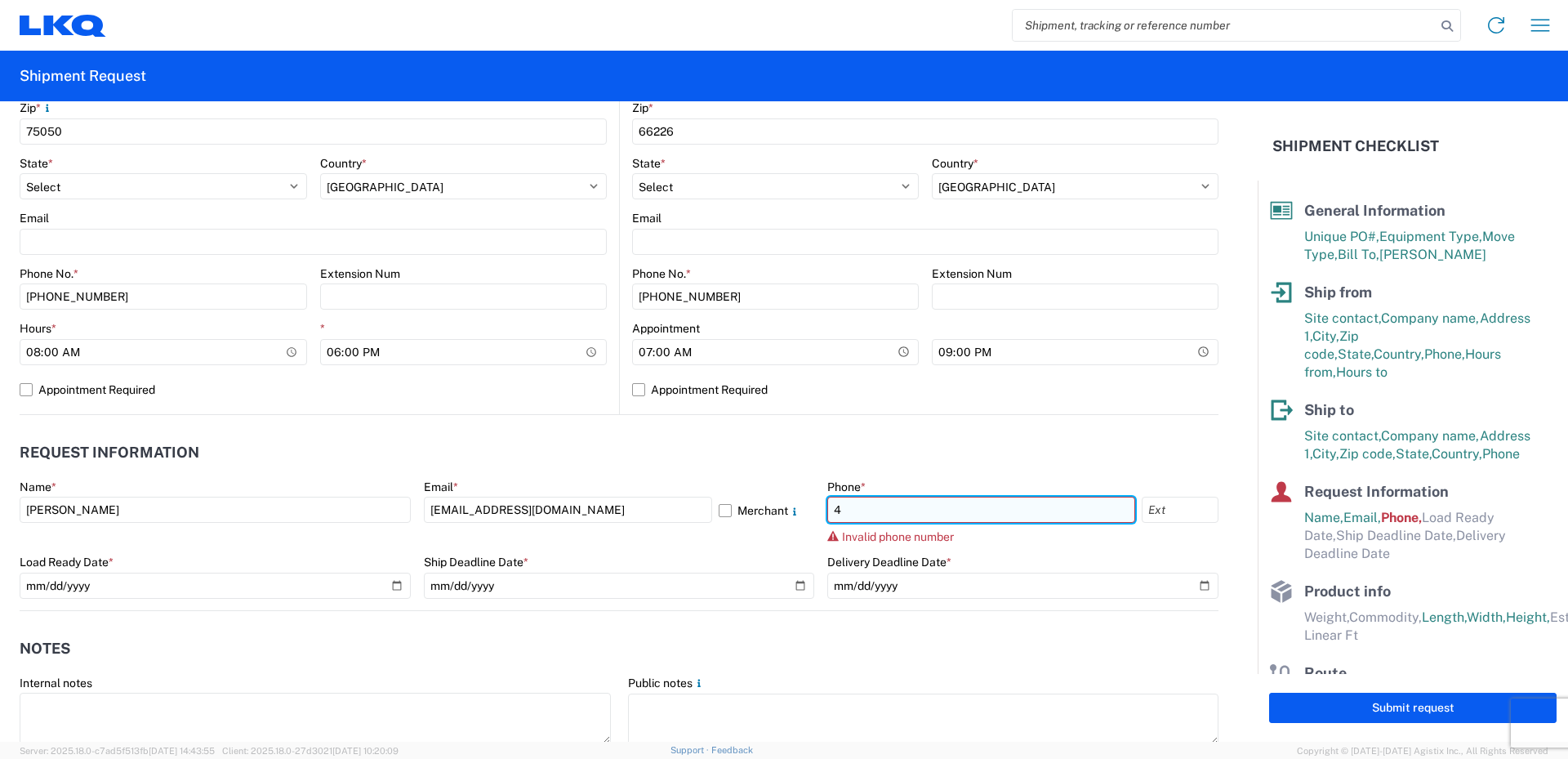
click at [877, 514] on input "4" at bounding box center [980, 510] width 307 height 26
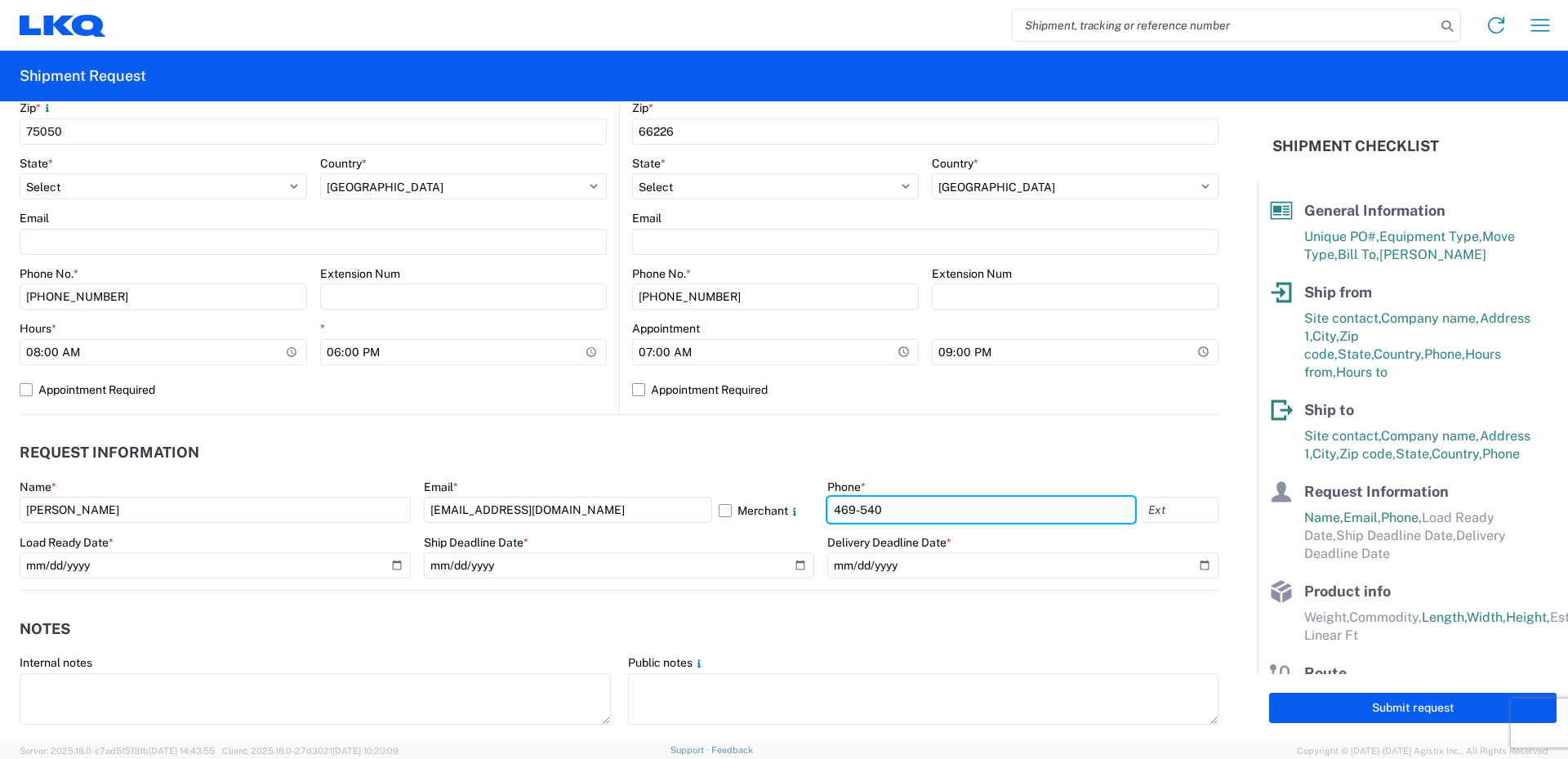
type input "469-540-7041"
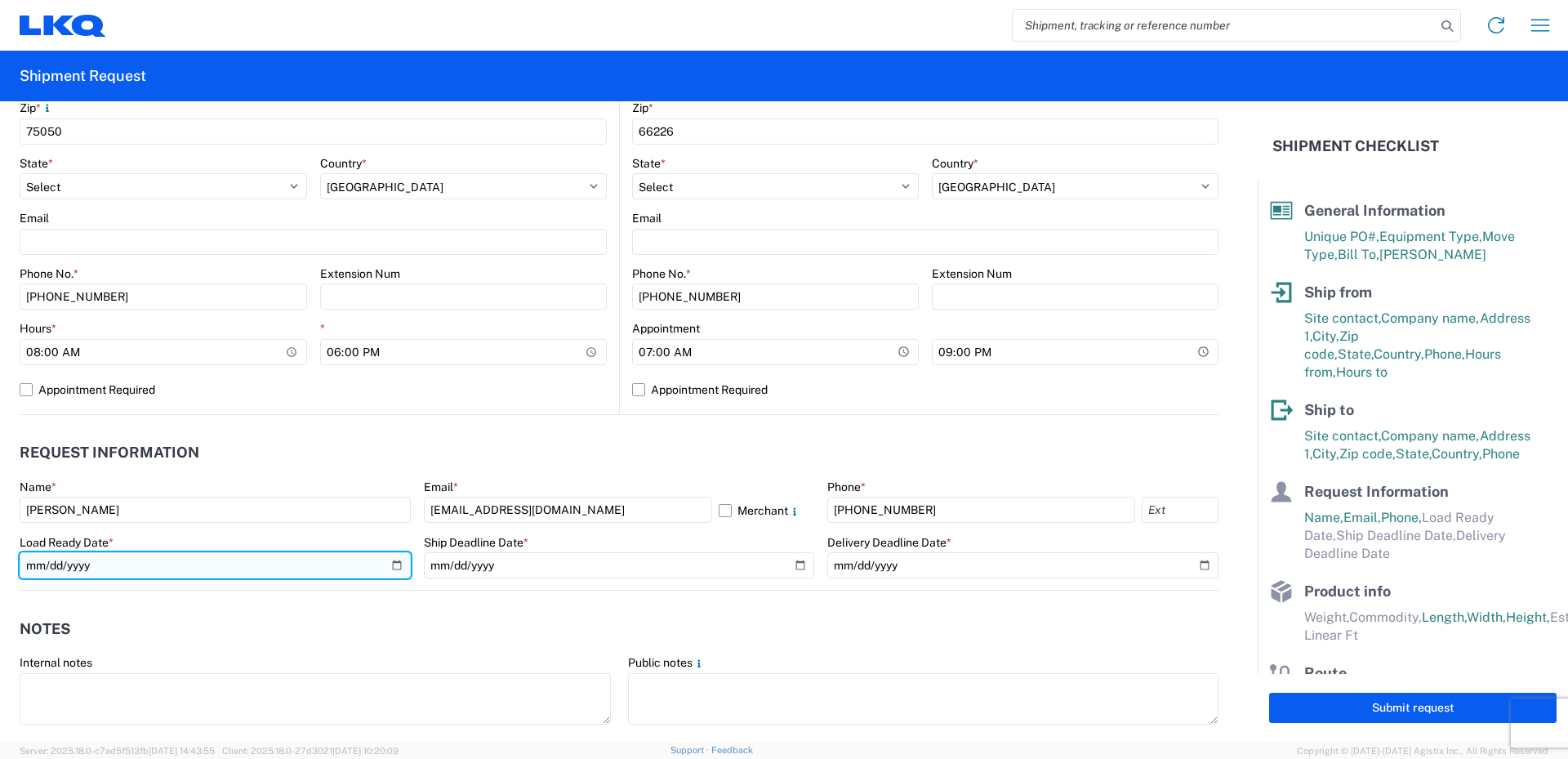
click at [126, 559] on input "date" at bounding box center [215, 565] width 391 height 26
click at [395, 566] on input "date" at bounding box center [215, 565] width 391 height 26
type input "2025-09-10"
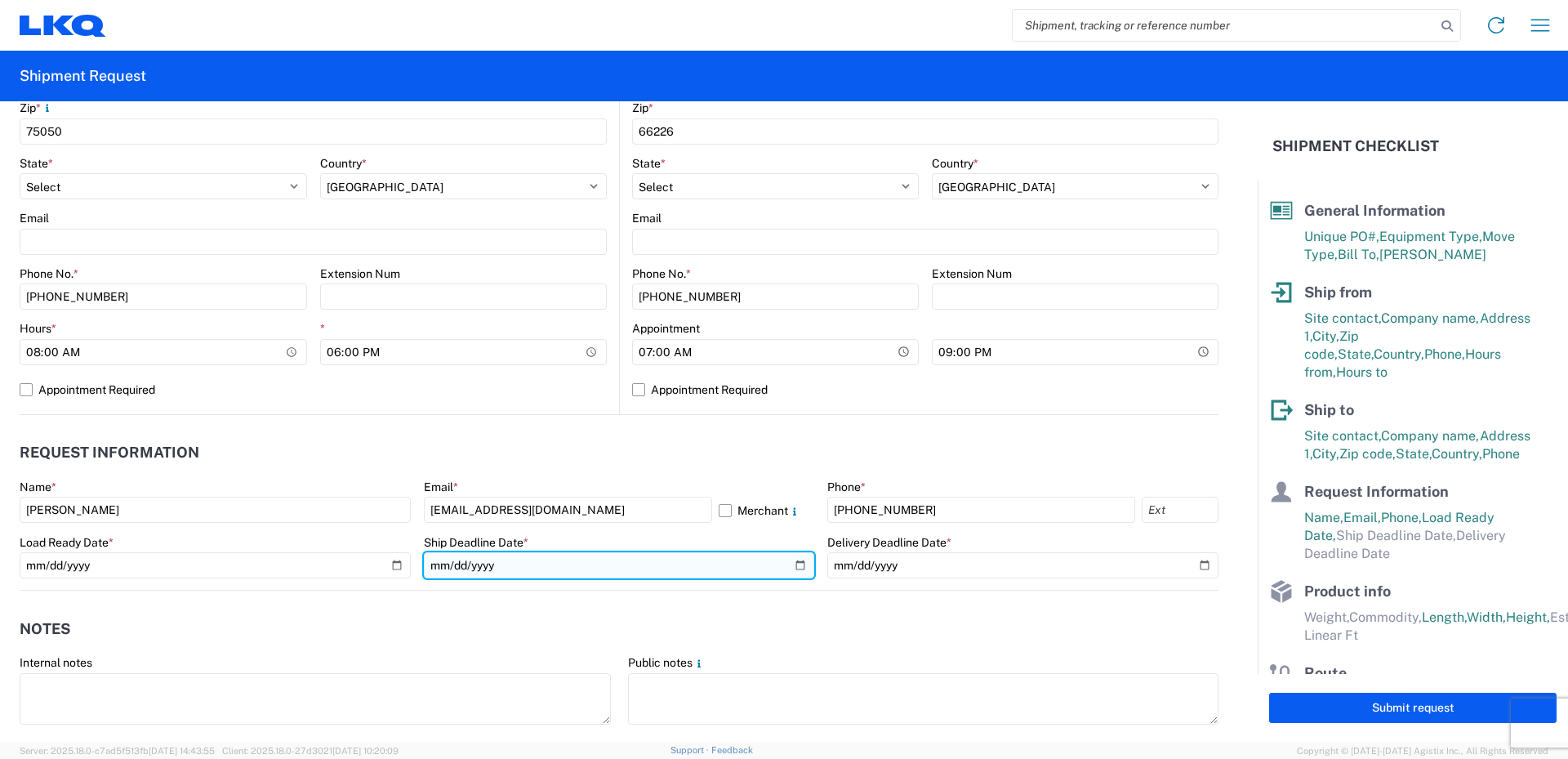
click at [797, 567] on input "date" at bounding box center [619, 565] width 391 height 26
type input "2025-09-10"
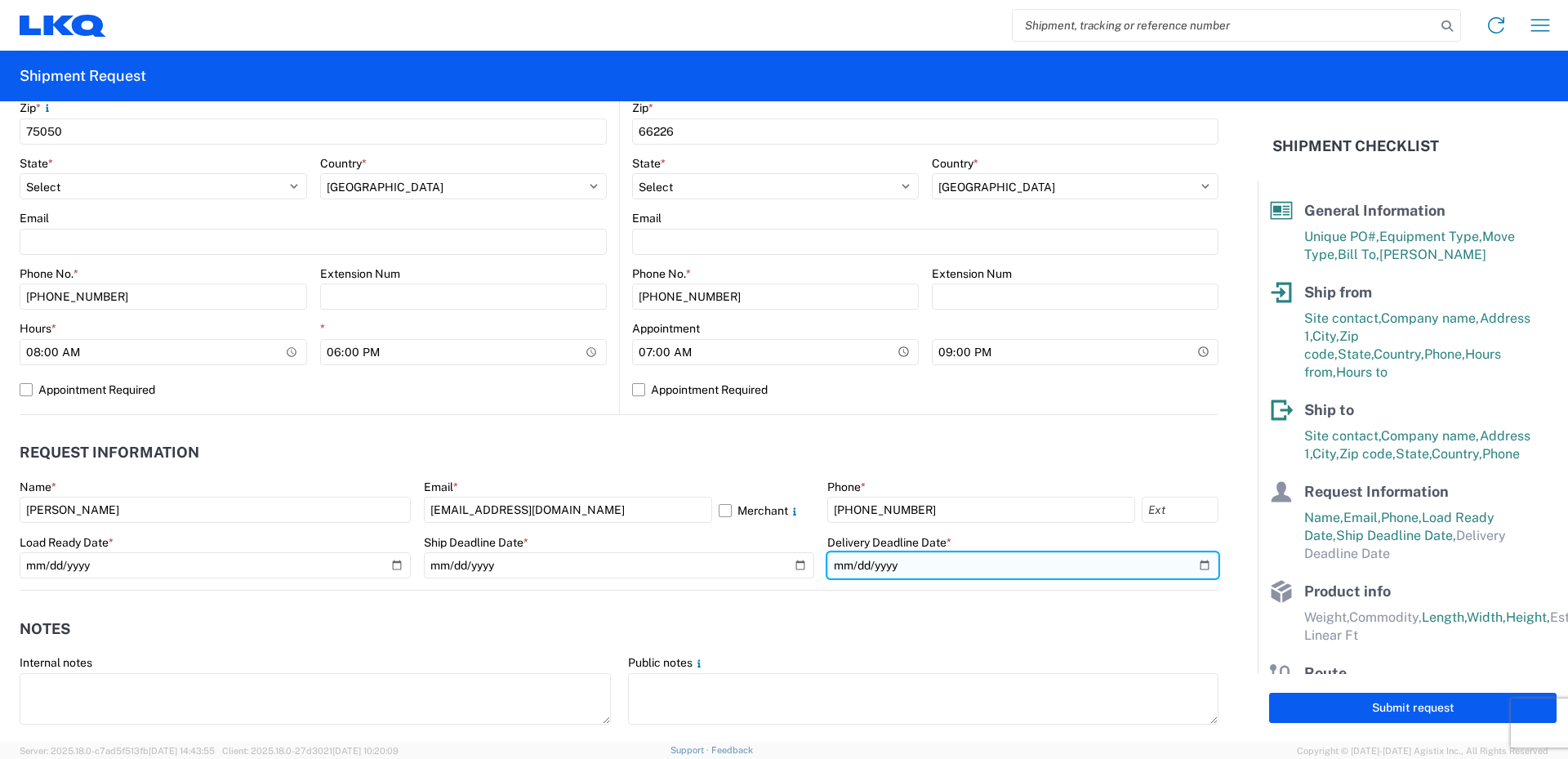
click at [1188, 567] on input "date" at bounding box center [1023, 565] width 391 height 26
click at [1192, 561] on input "2025-09-12" at bounding box center [1023, 565] width 391 height 26
type input "2025-09-15"
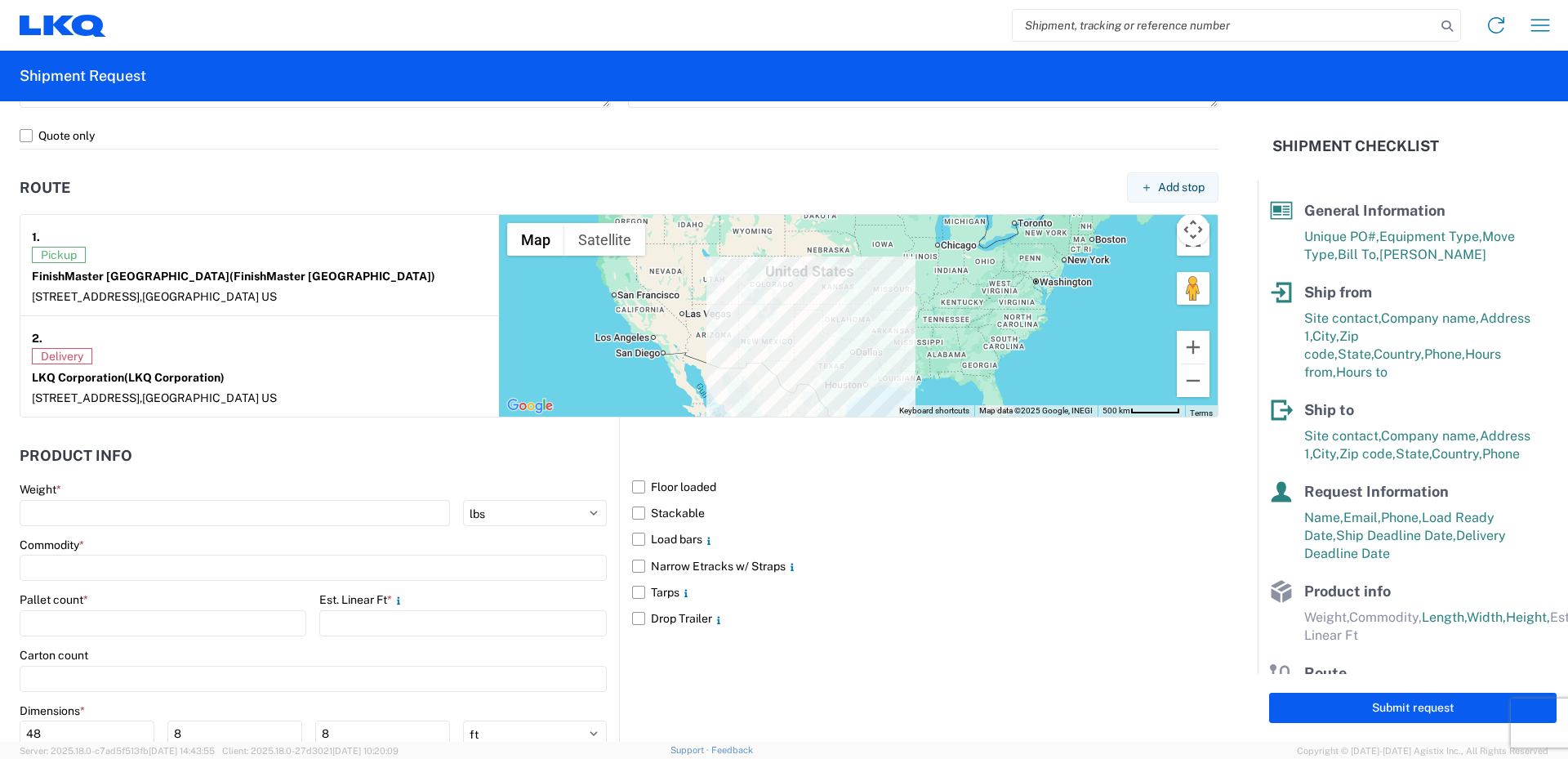
scroll to position [1225, 0]
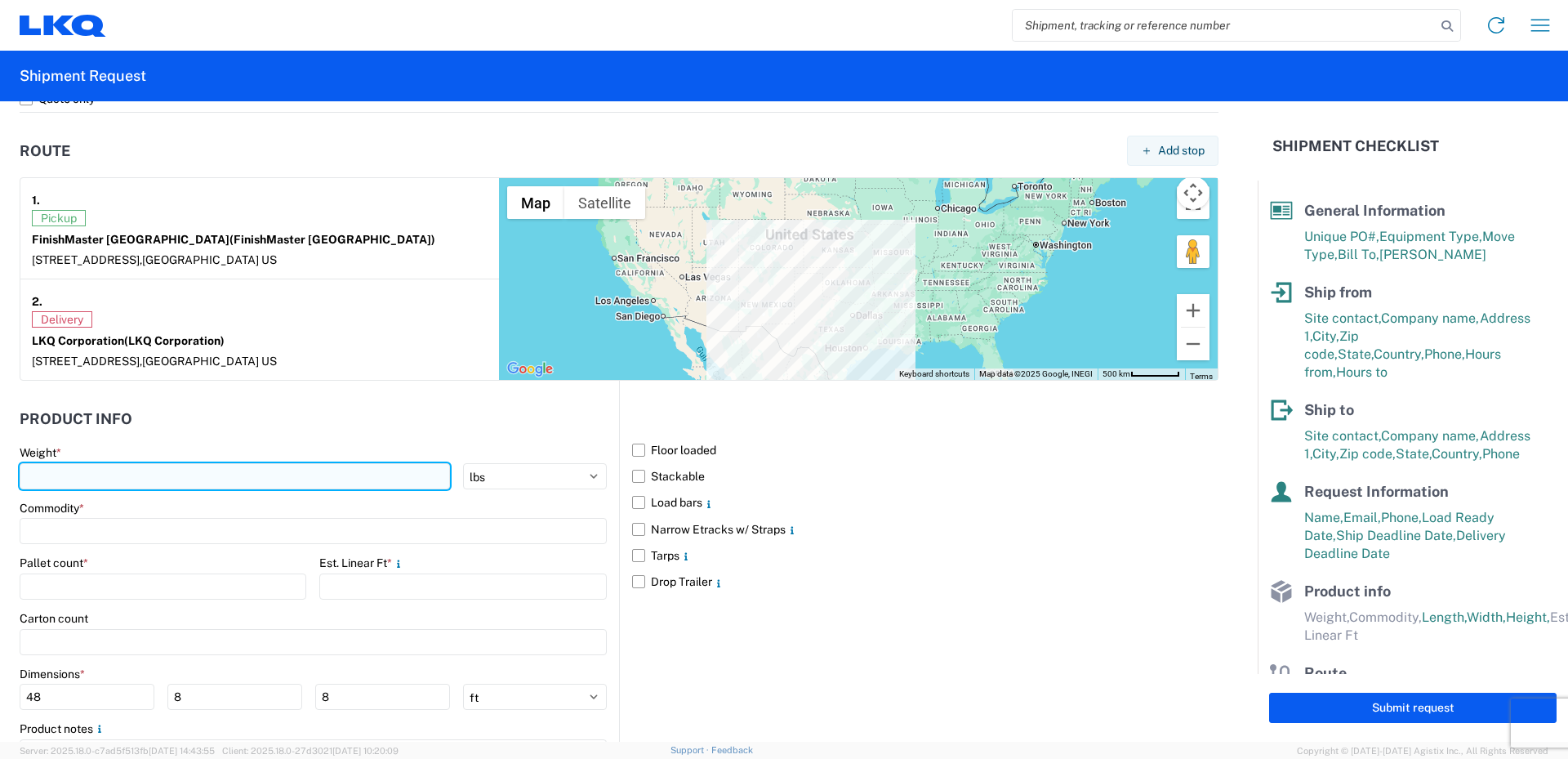
click at [78, 470] on input "number" at bounding box center [235, 477] width 431 height 26
type input "12446"
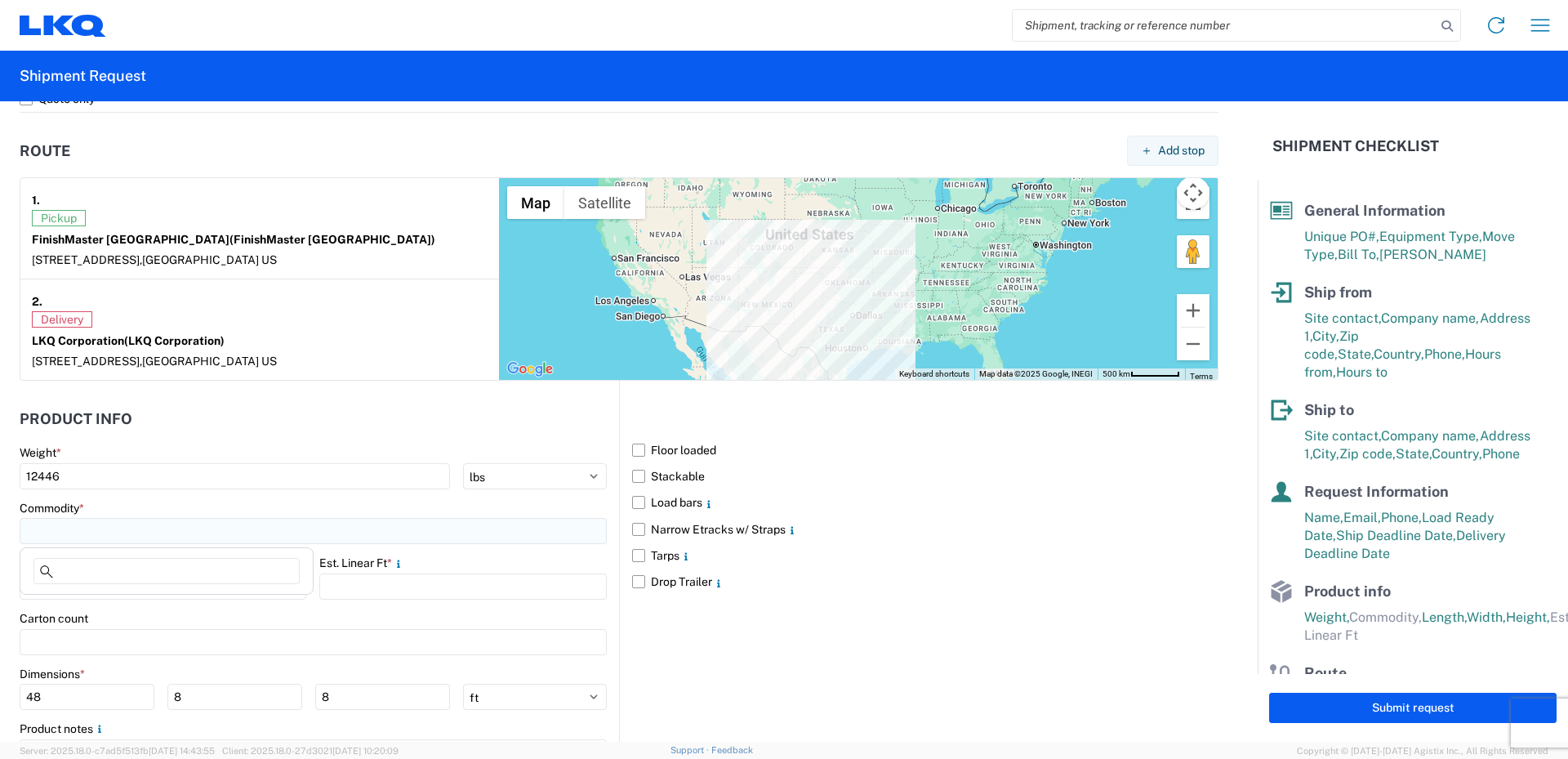
click at [111, 534] on input at bounding box center [313, 531] width 588 height 26
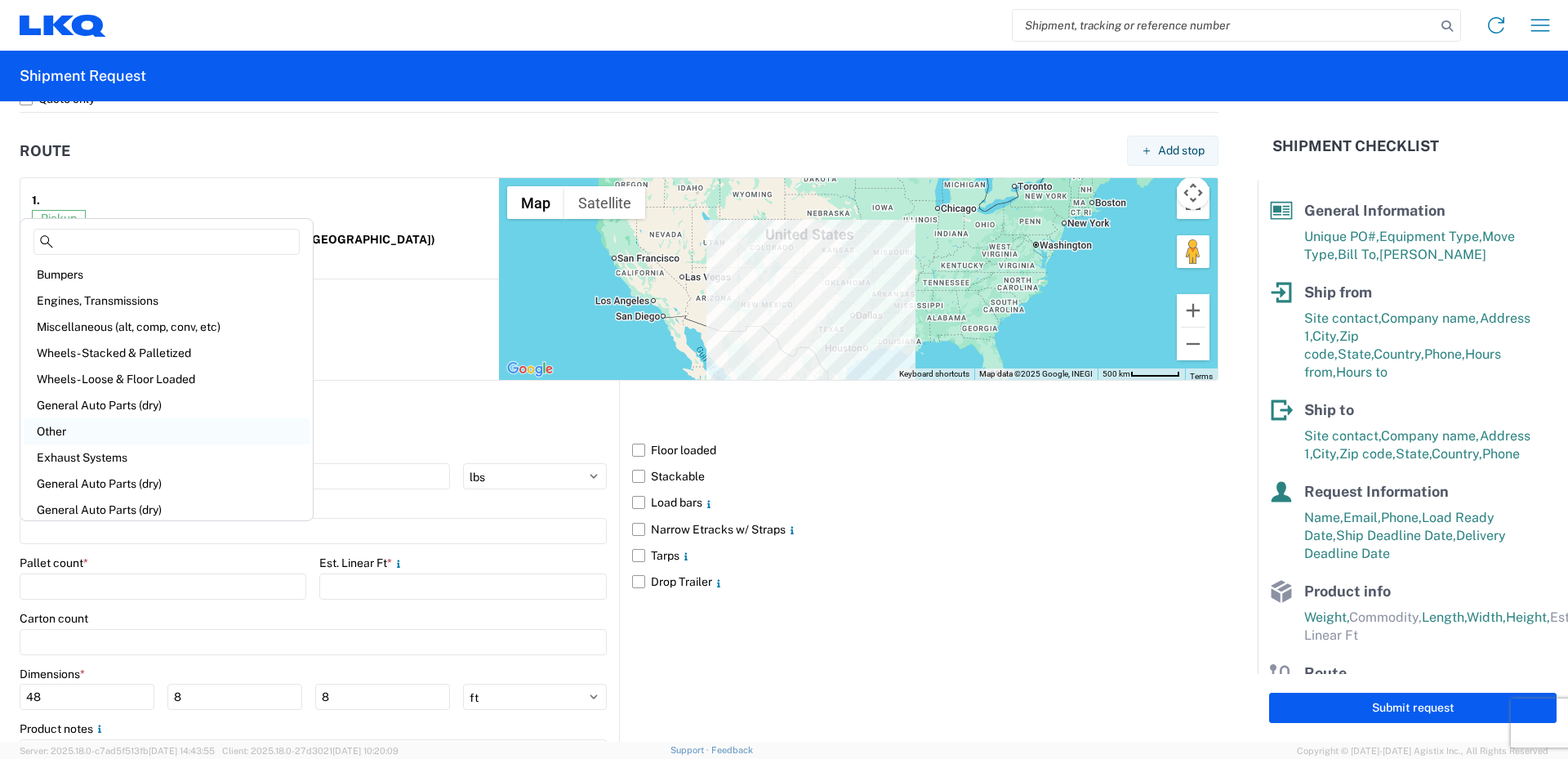
click at [71, 427] on div "Other" at bounding box center [166, 432] width 286 height 26
type input "Other"
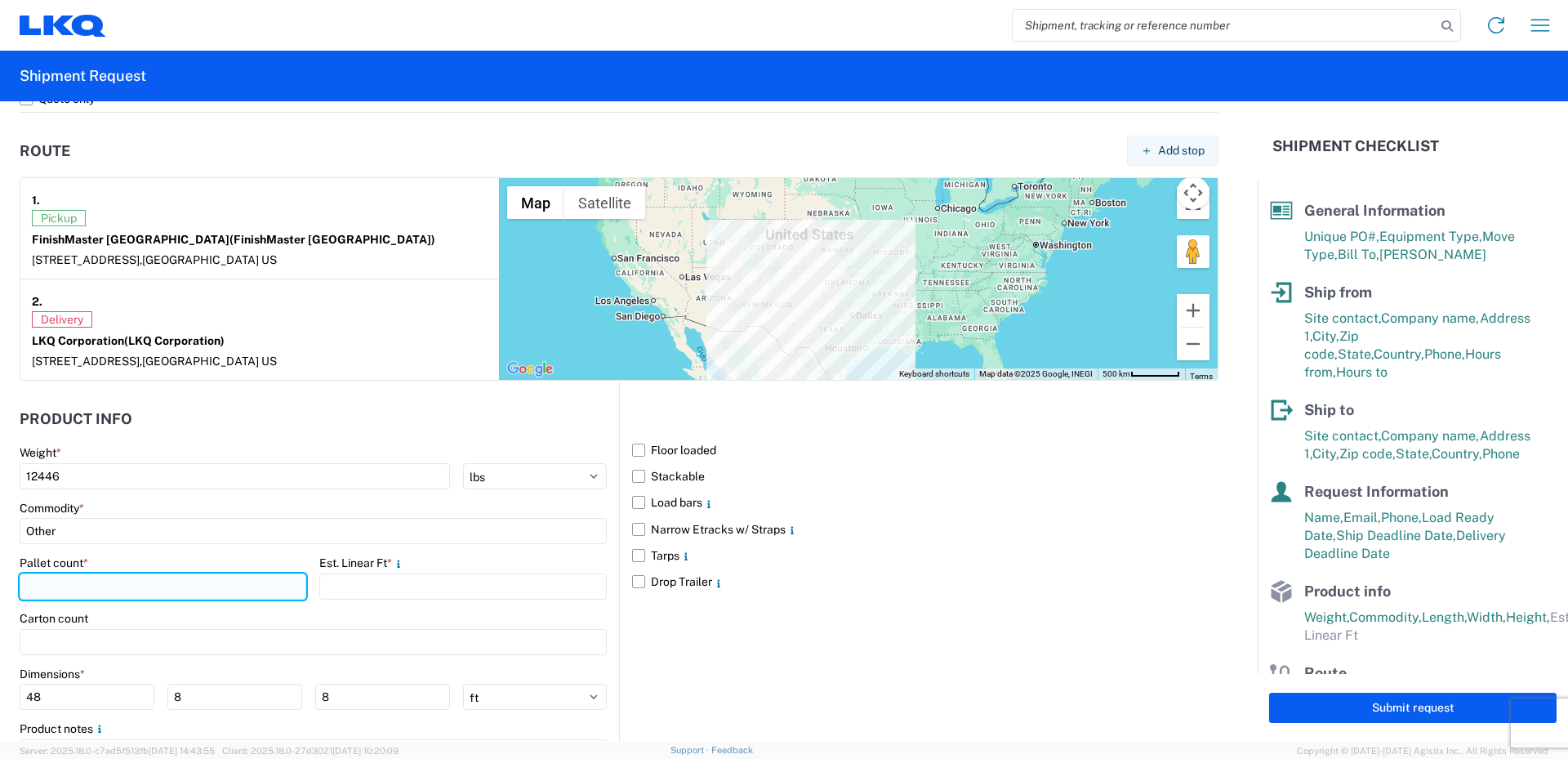
click at [71, 583] on input "number" at bounding box center [163, 587] width 287 height 26
type input "11"
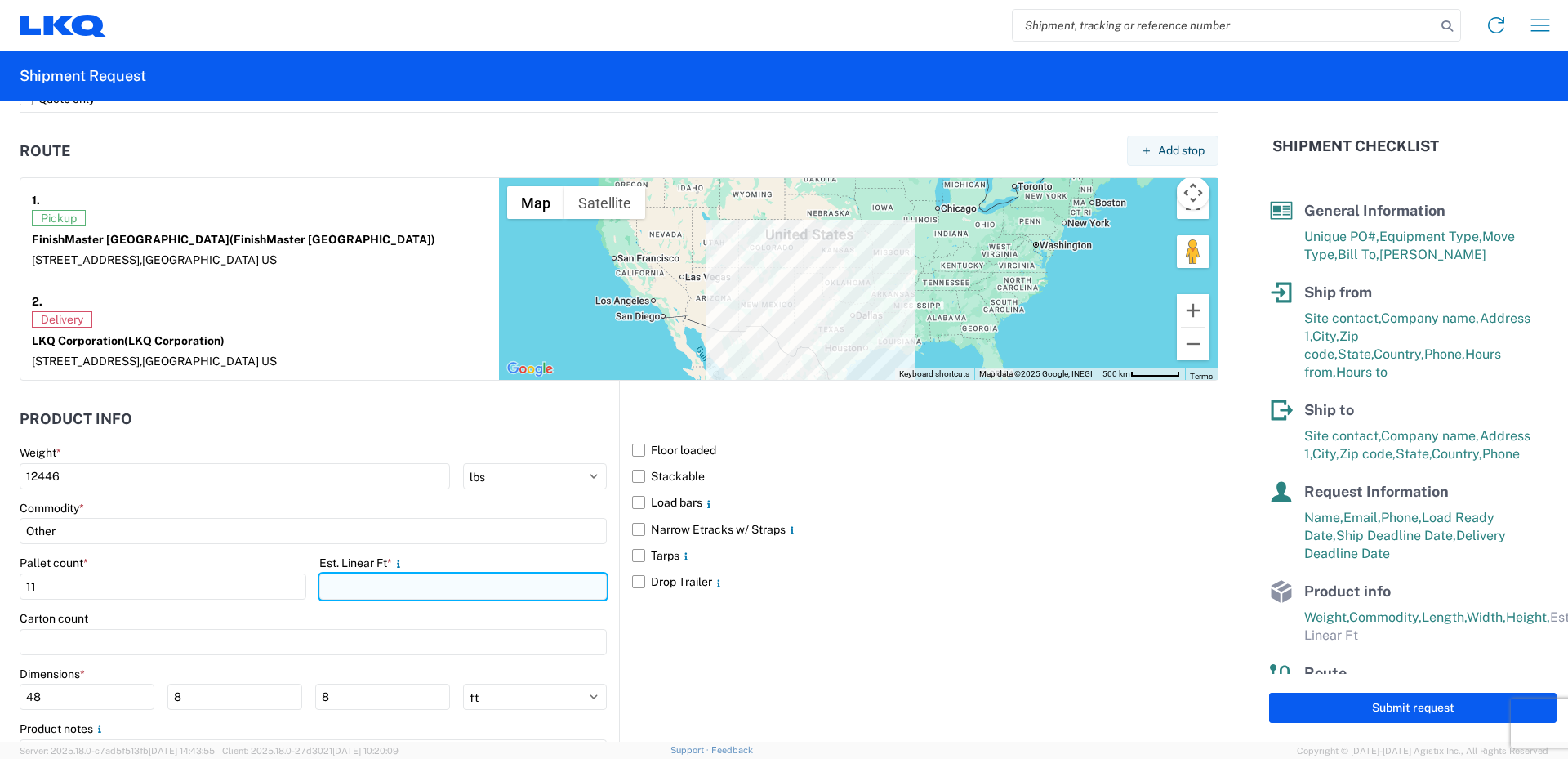
click at [352, 590] on input "number" at bounding box center [463, 587] width 287 height 26
type input "24"
click at [324, 617] on div "Carton count" at bounding box center [313, 619] width 588 height 15
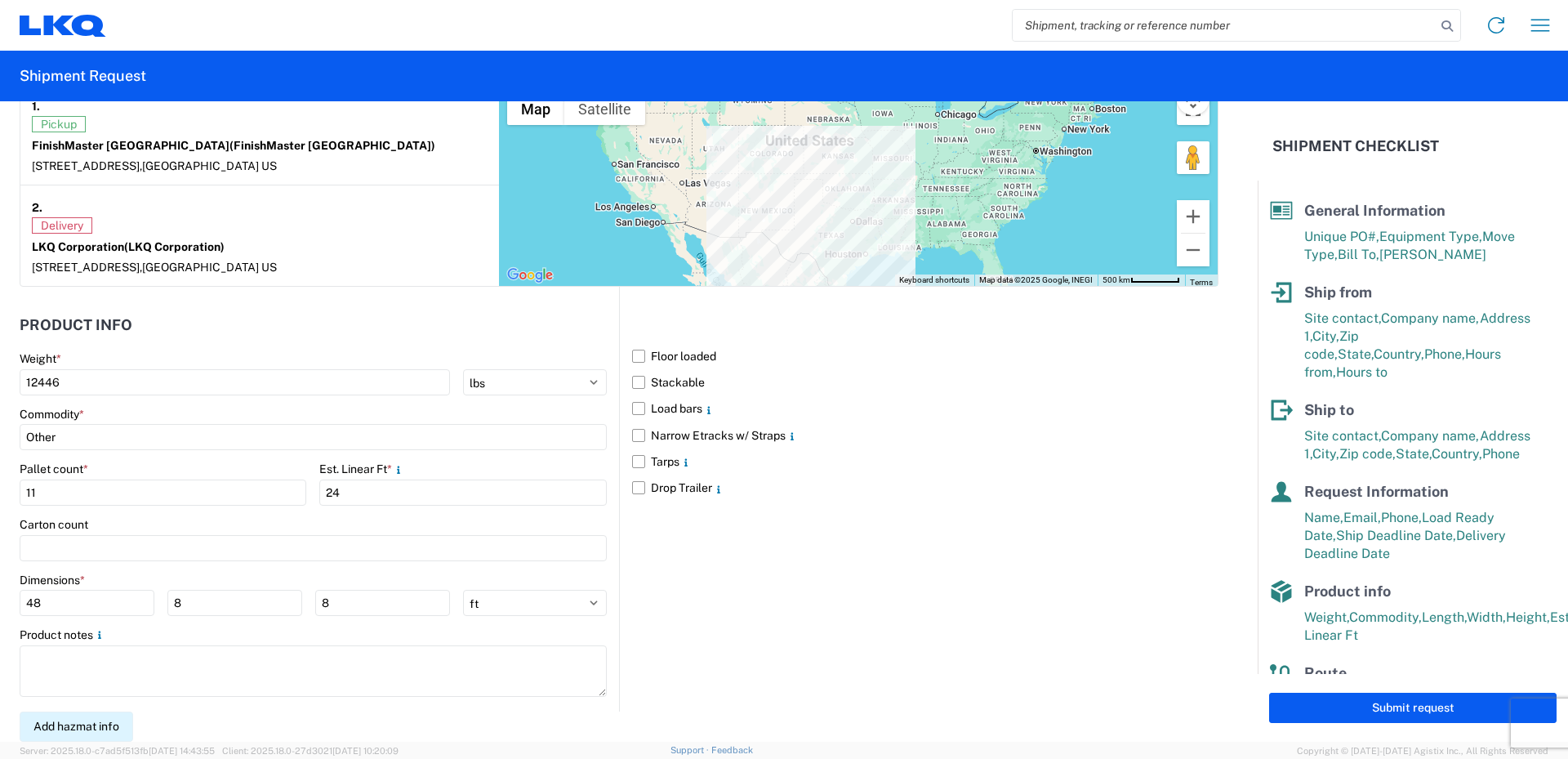
click at [111, 723] on button "Add hazmat info" at bounding box center [76, 727] width 114 height 30
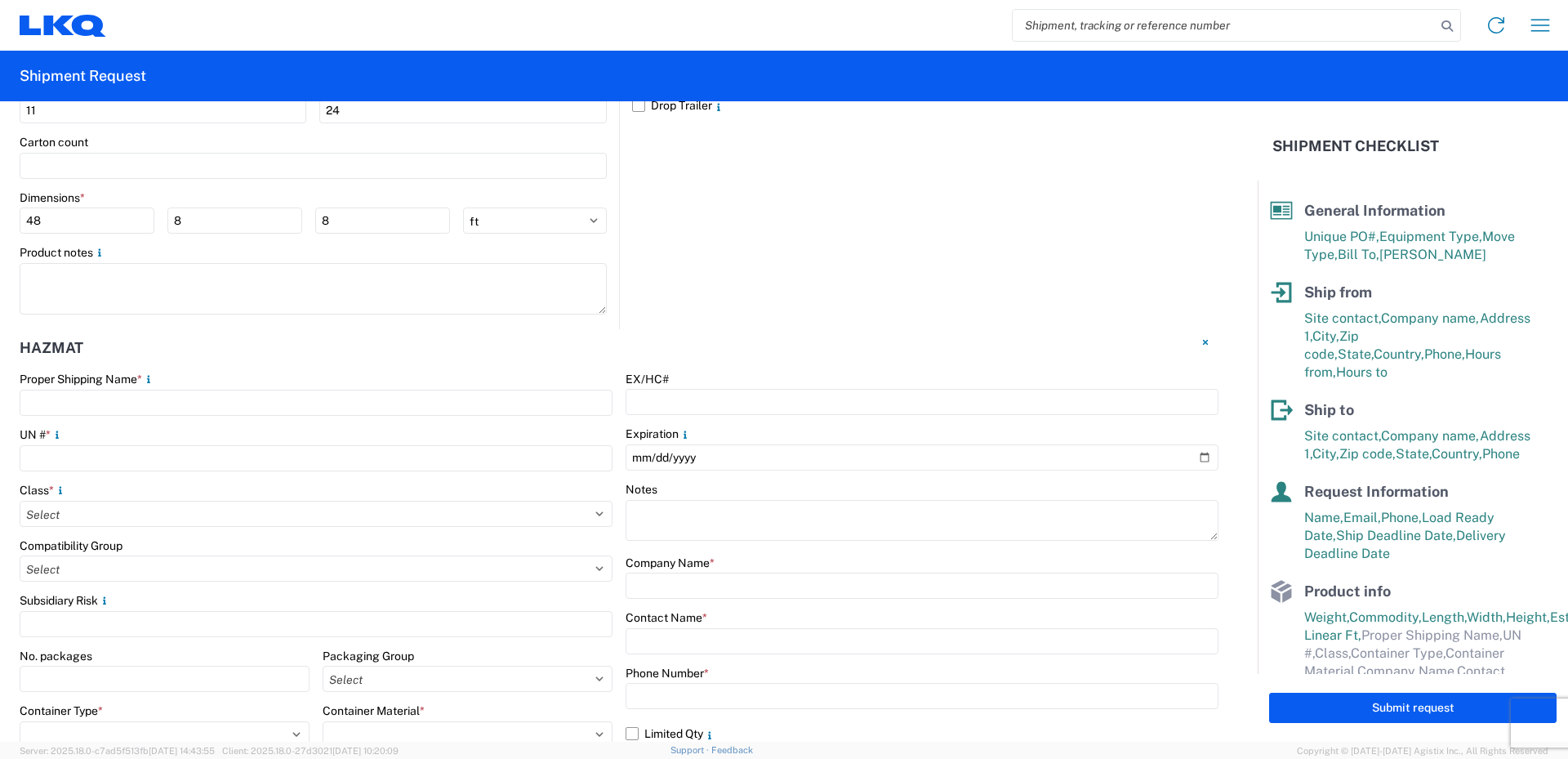
scroll to position [1728, 0]
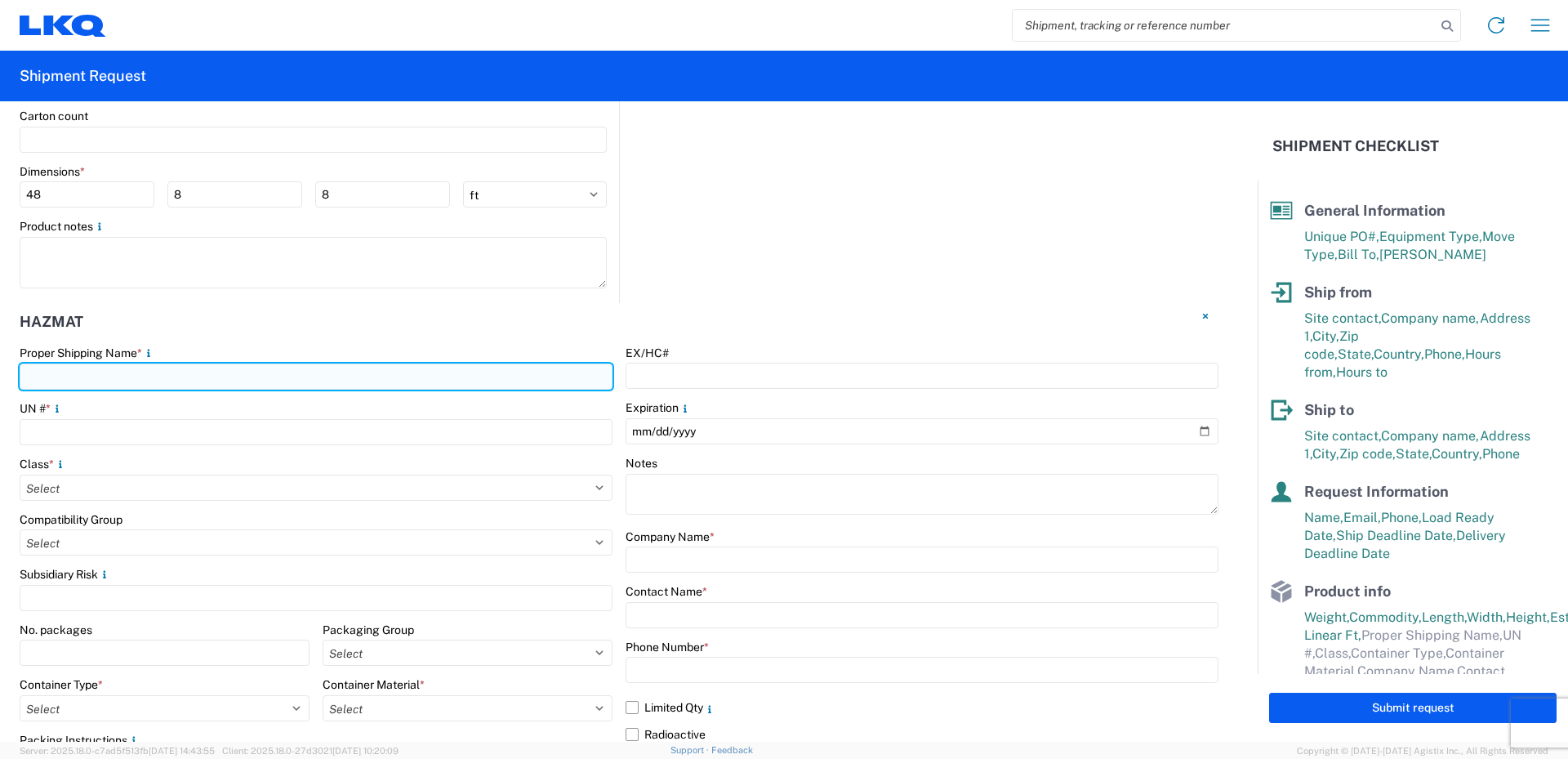
click at [72, 376] on input "text" at bounding box center [316, 377] width 593 height 26
type input "Paint"
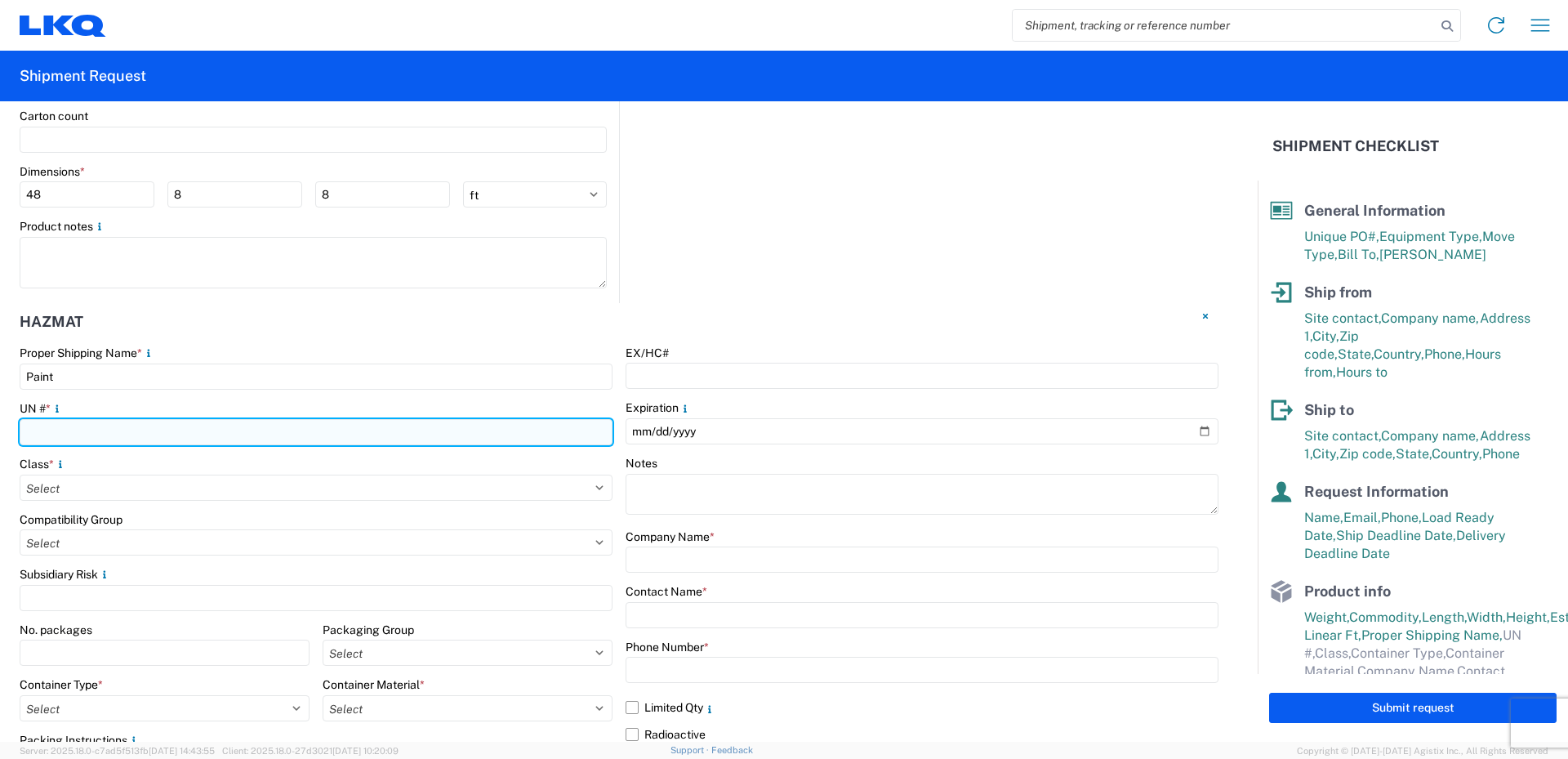
click at [67, 432] on input "number" at bounding box center [316, 433] width 593 height 26
type input "1263"
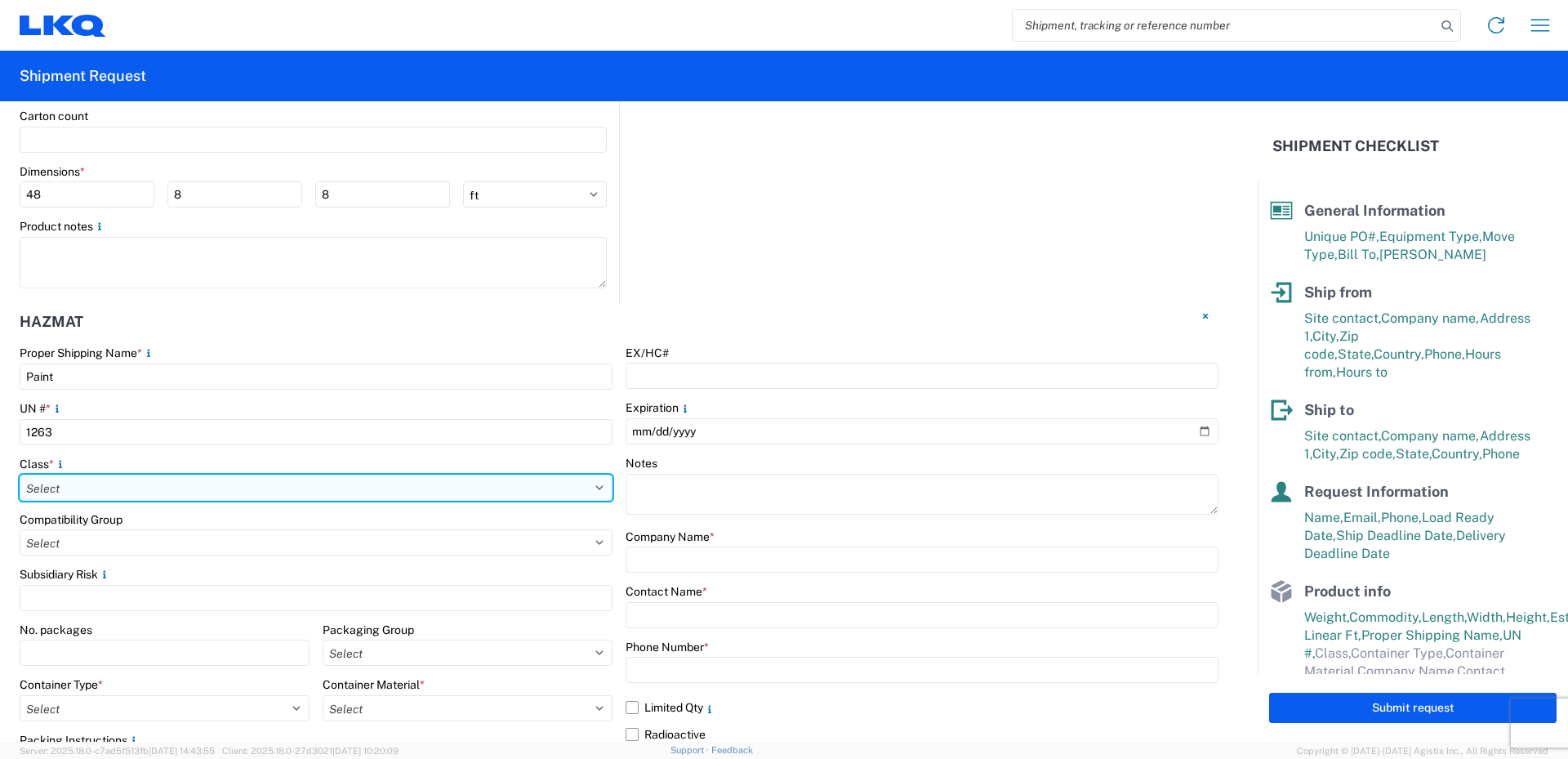
click at [79, 487] on select "Select 1 Explosive 1.1 Explosive 1.2 Explosive 1.3 Explosive 1.4 Explosive 1.5 …" at bounding box center [316, 488] width 593 height 26
select select "3 Flammable Liquid"
click at [20, 475] on select "Select 1 Explosive 1.1 Explosive 1.2 Explosive 1.3 Explosive 1.4 Explosive 1.5 …" at bounding box center [316, 488] width 593 height 26
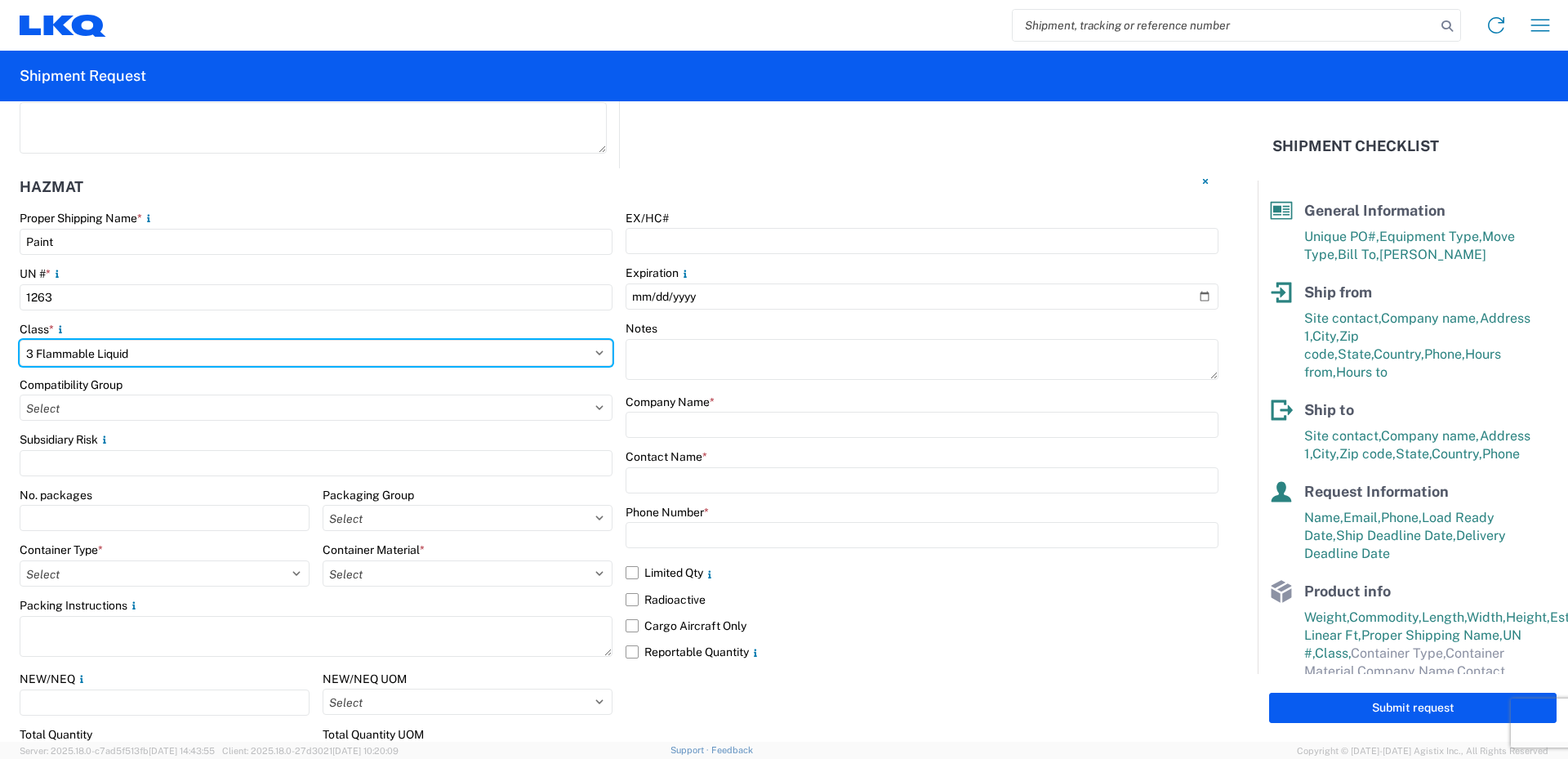
scroll to position [1891, 0]
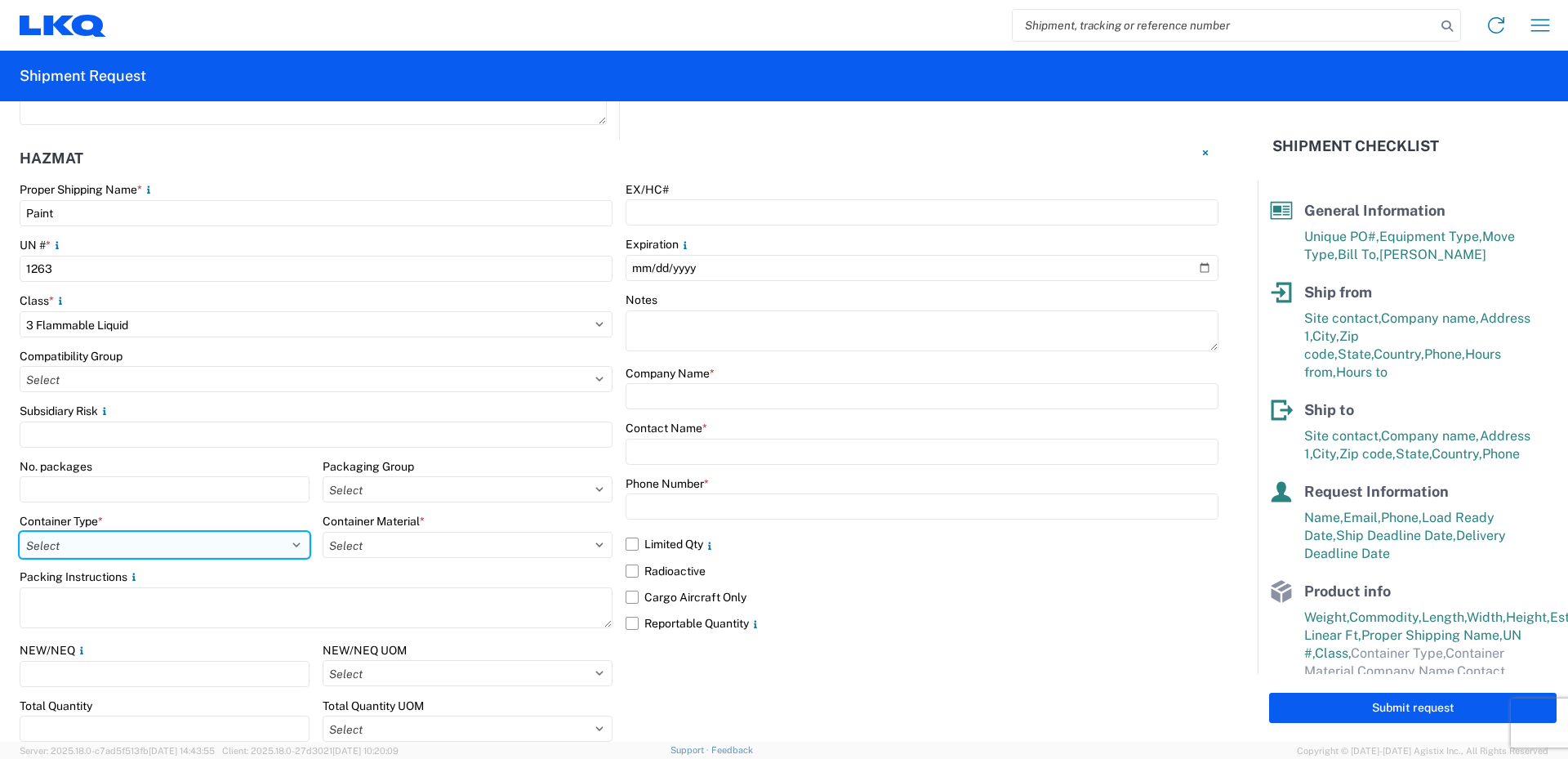
click at [292, 545] on select "Select 5 - Bags 4 - Boxes 6 - Composite Packaging 1 - Drums 3 - Jerricans None …" at bounding box center [165, 545] width 290 height 26
select select "BOXES"
click at [20, 531] on select "Select 5 - Bags 4 - Boxes 6 - Composite Packaging 1 - Drums 3 - Jerricans None …" at bounding box center [165, 545] width 290 height 26
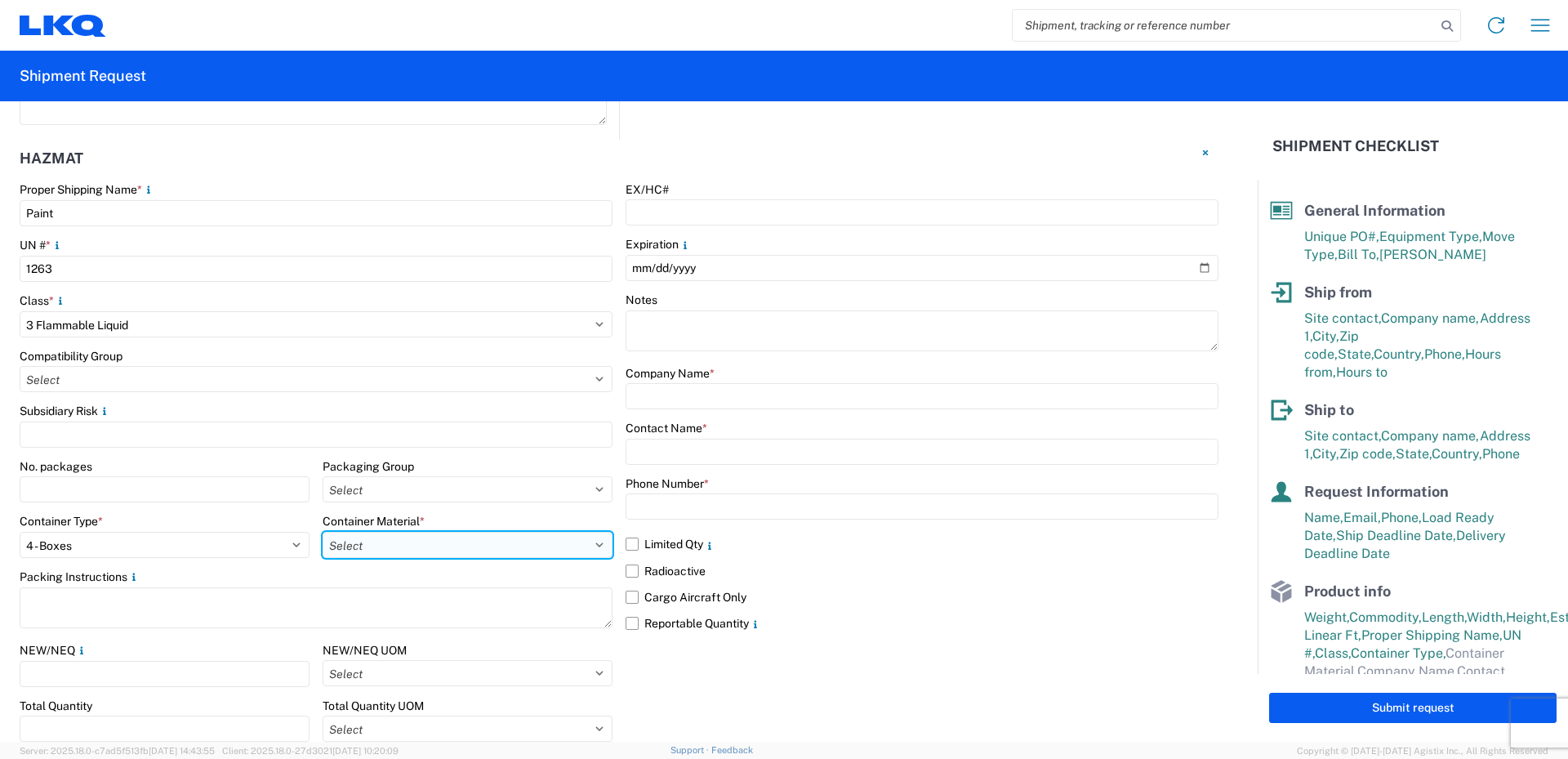
click at [594, 545] on select "Select B - Aluminum G - Fiberboard P - Glass, porcelain or stoneware (not used …" at bounding box center [467, 545] width 290 height 26
select select "PAPER_MULTI"
click at [322, 531] on select "Select B - Aluminum G - Fiberboard P - Glass, porcelain or stoneware (not used …" at bounding box center [467, 545] width 290 height 26
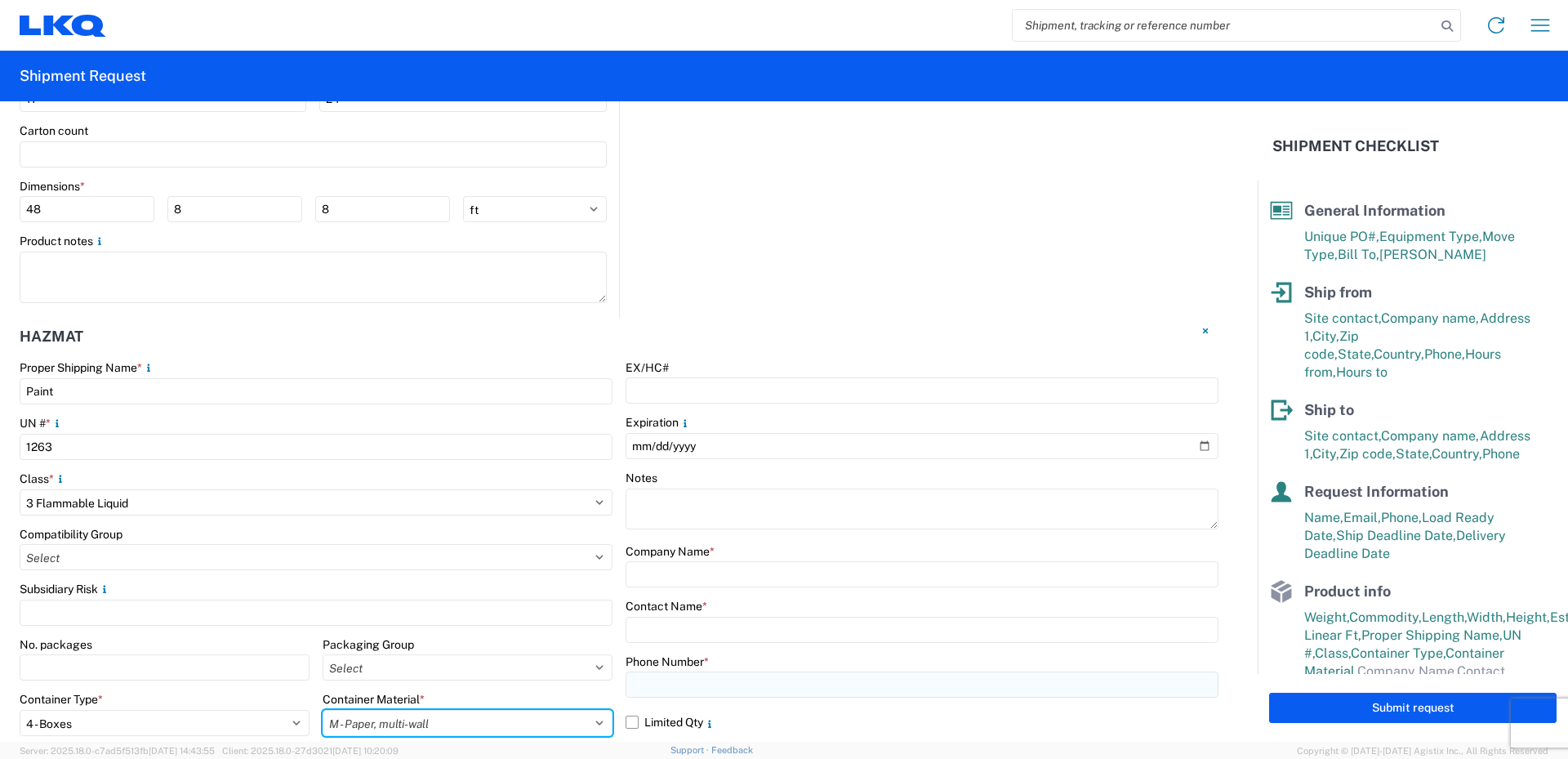
scroll to position [1958, 0]
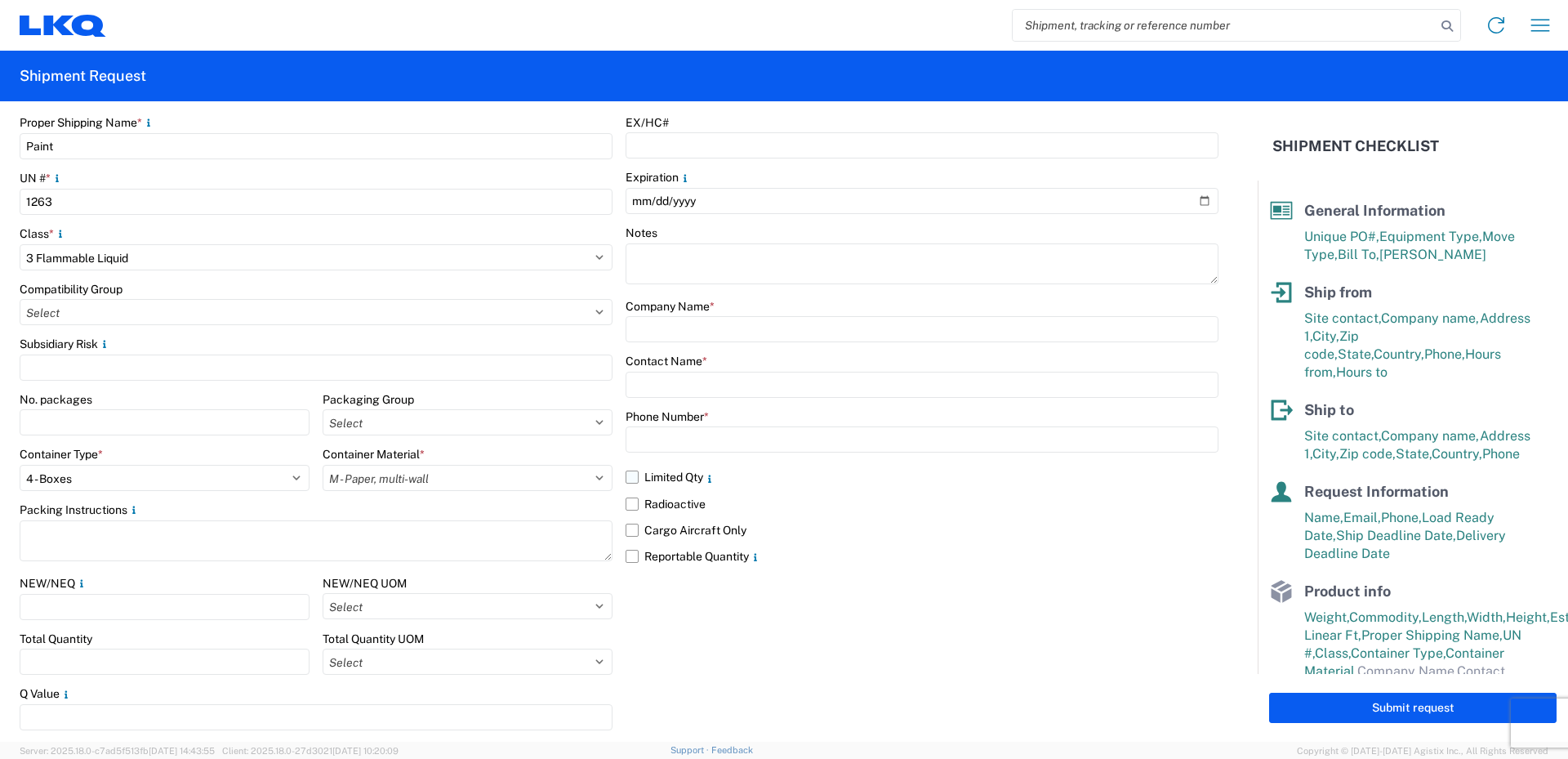
click at [632, 476] on label "Limited Qty" at bounding box center [921, 477] width 593 height 26
click at [0, 0] on input "Limited Qty" at bounding box center [0, 0] width 0 height 0
click at [631, 553] on label "Reportable Quantity" at bounding box center [921, 557] width 593 height 26
click at [0, 0] on input "Reportable Quantity" at bounding box center [0, 0] width 0 height 0
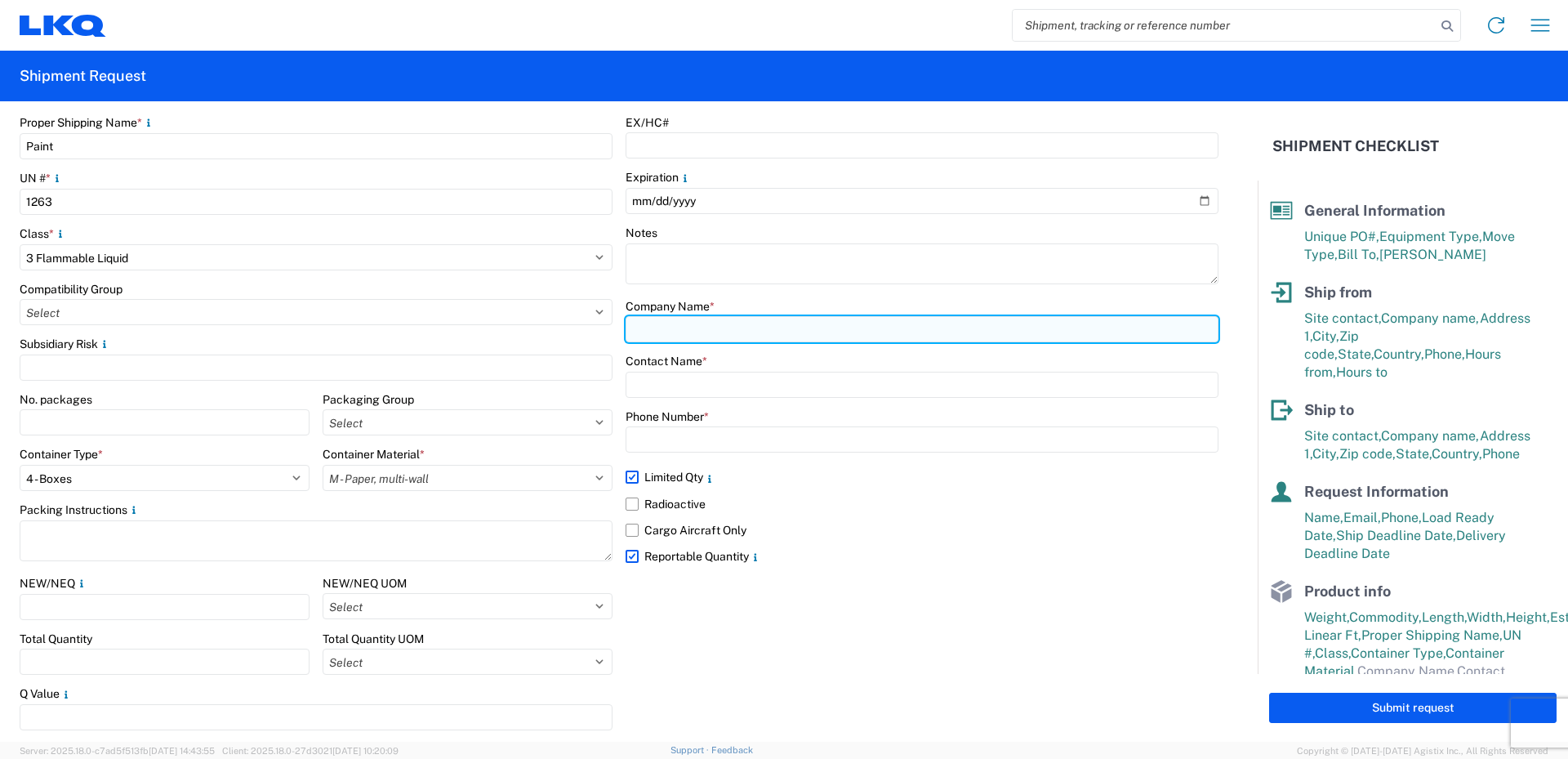
click at [660, 326] on input "text" at bounding box center [921, 329] width 593 height 26
type input "LKQ/FinishMaster"
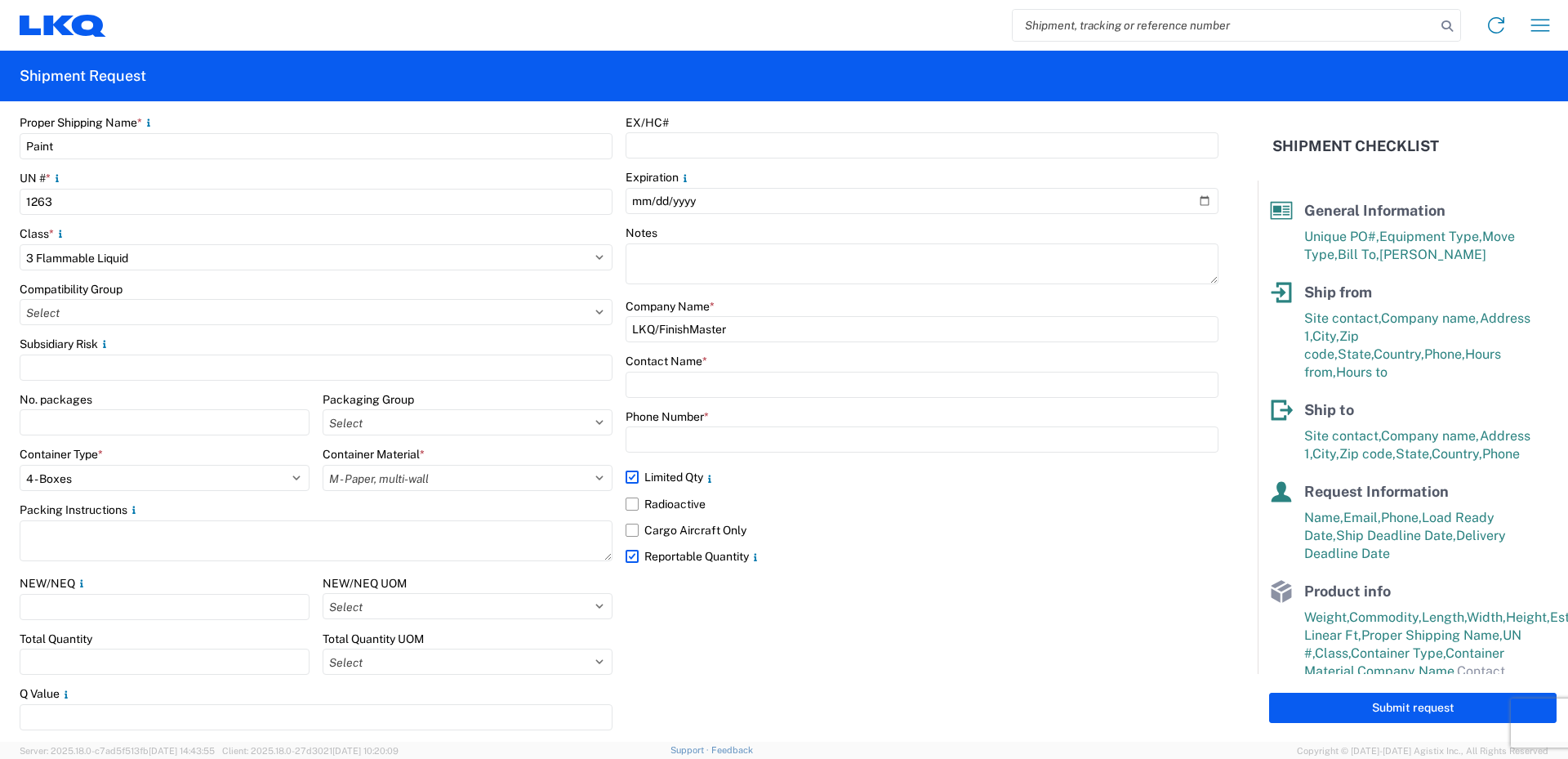
click at [999, 356] on div "Contact Name *" at bounding box center [921, 361] width 593 height 15
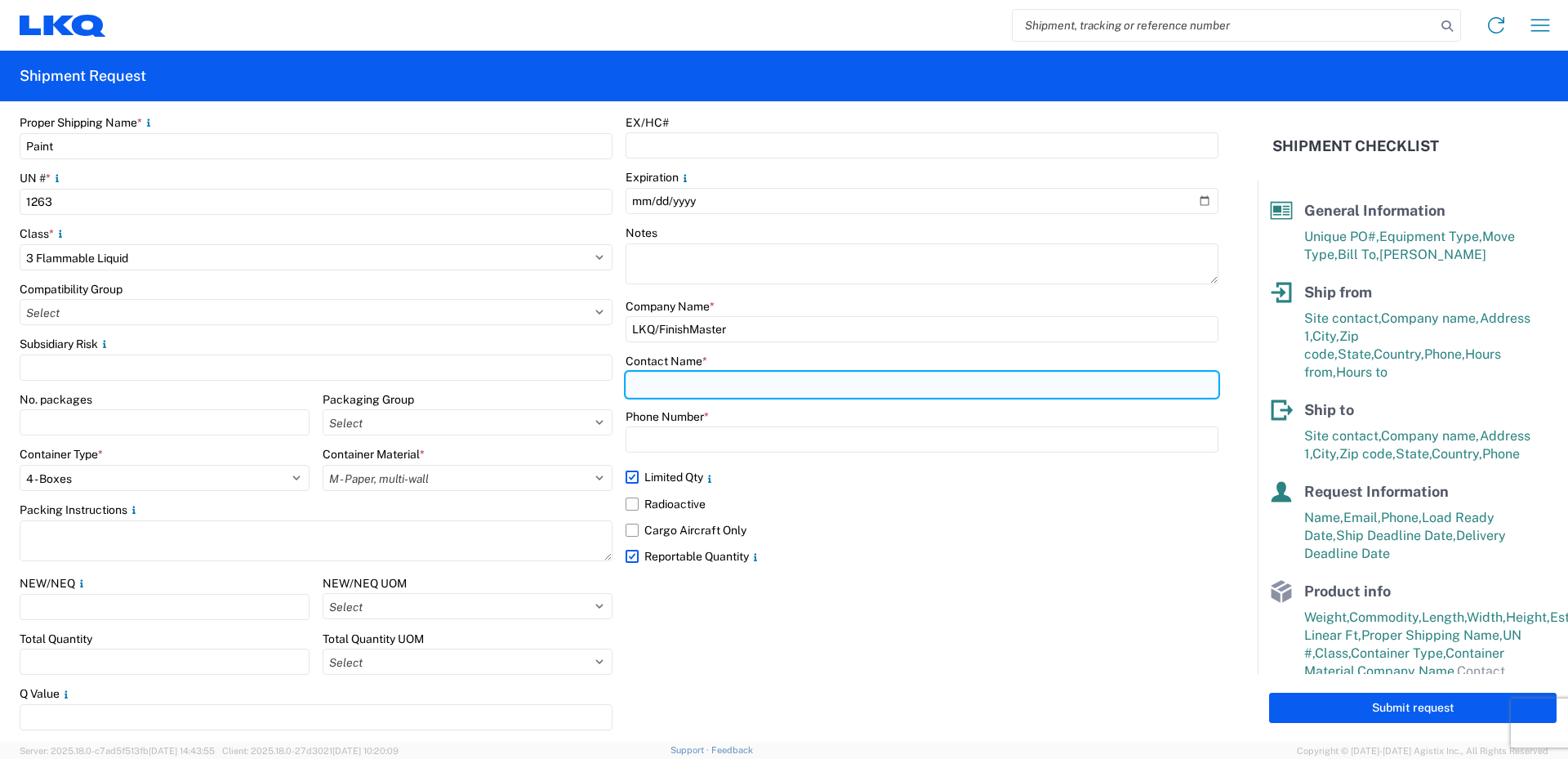
click at [647, 383] on input "text" at bounding box center [921, 385] width 593 height 26
type input "Vance Prince"
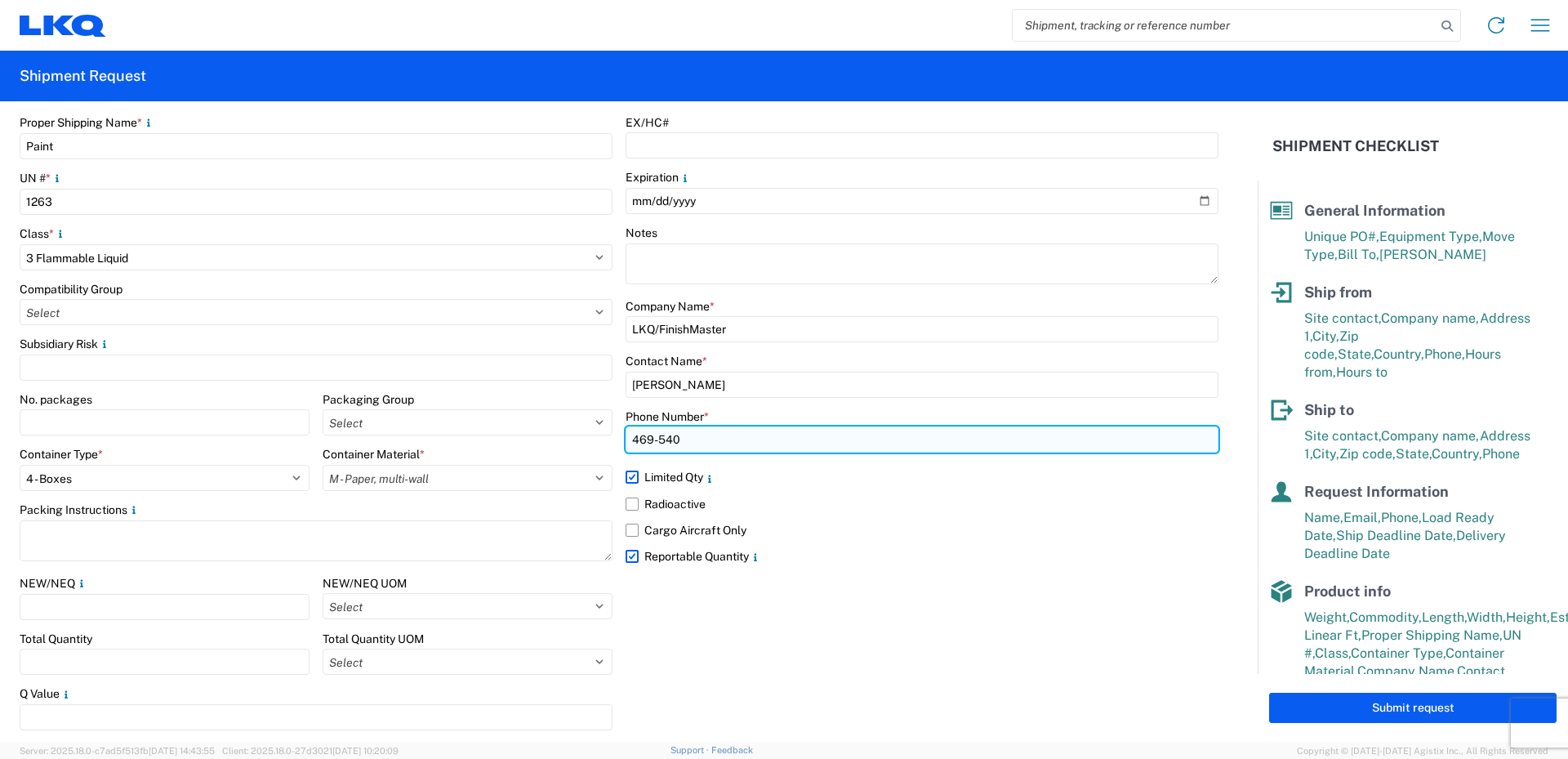
type input "469-540-7041"
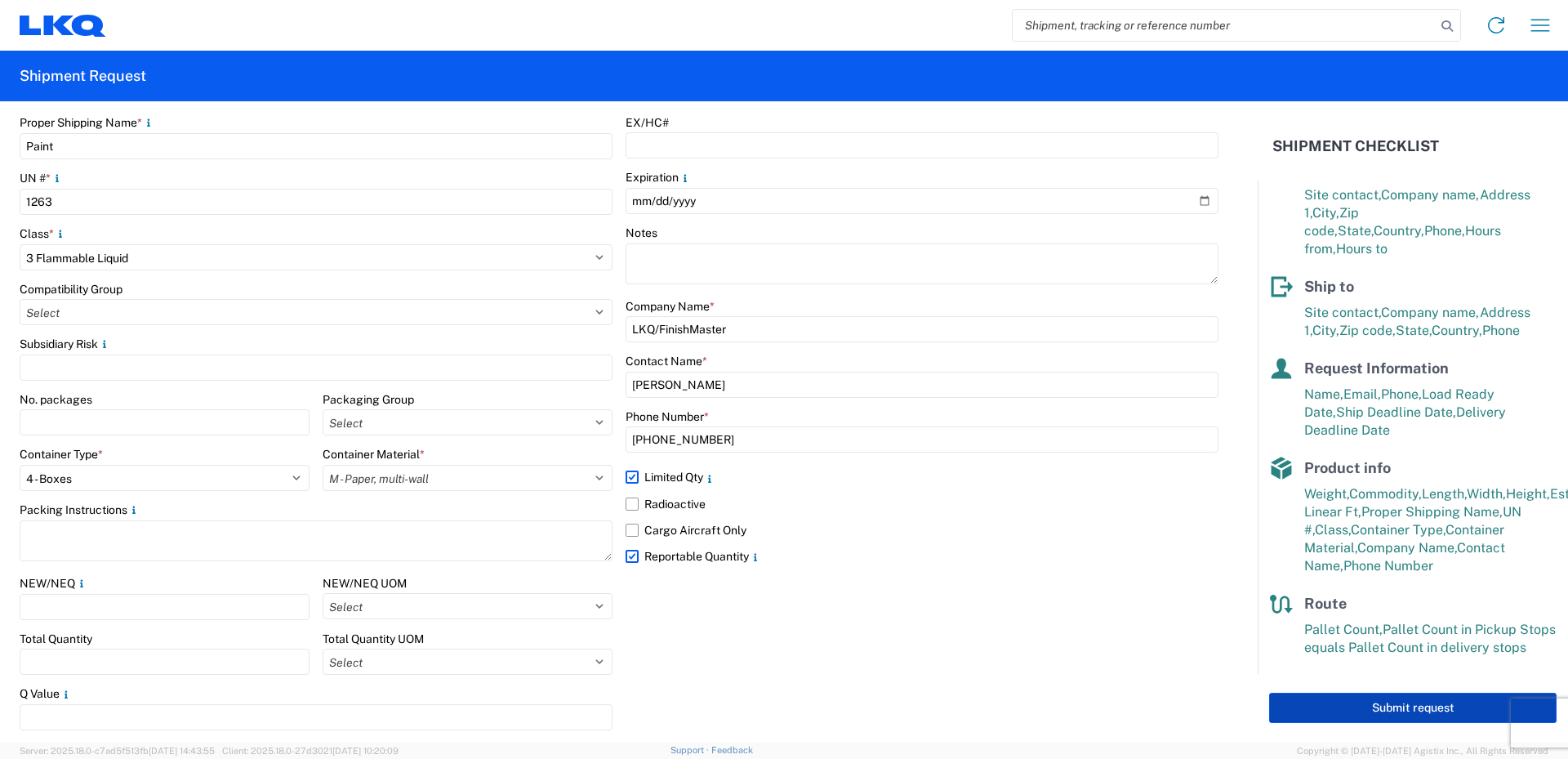
click at [1420, 704] on button "Submit request" at bounding box center [1413, 708] width 288 height 30
select select "US"
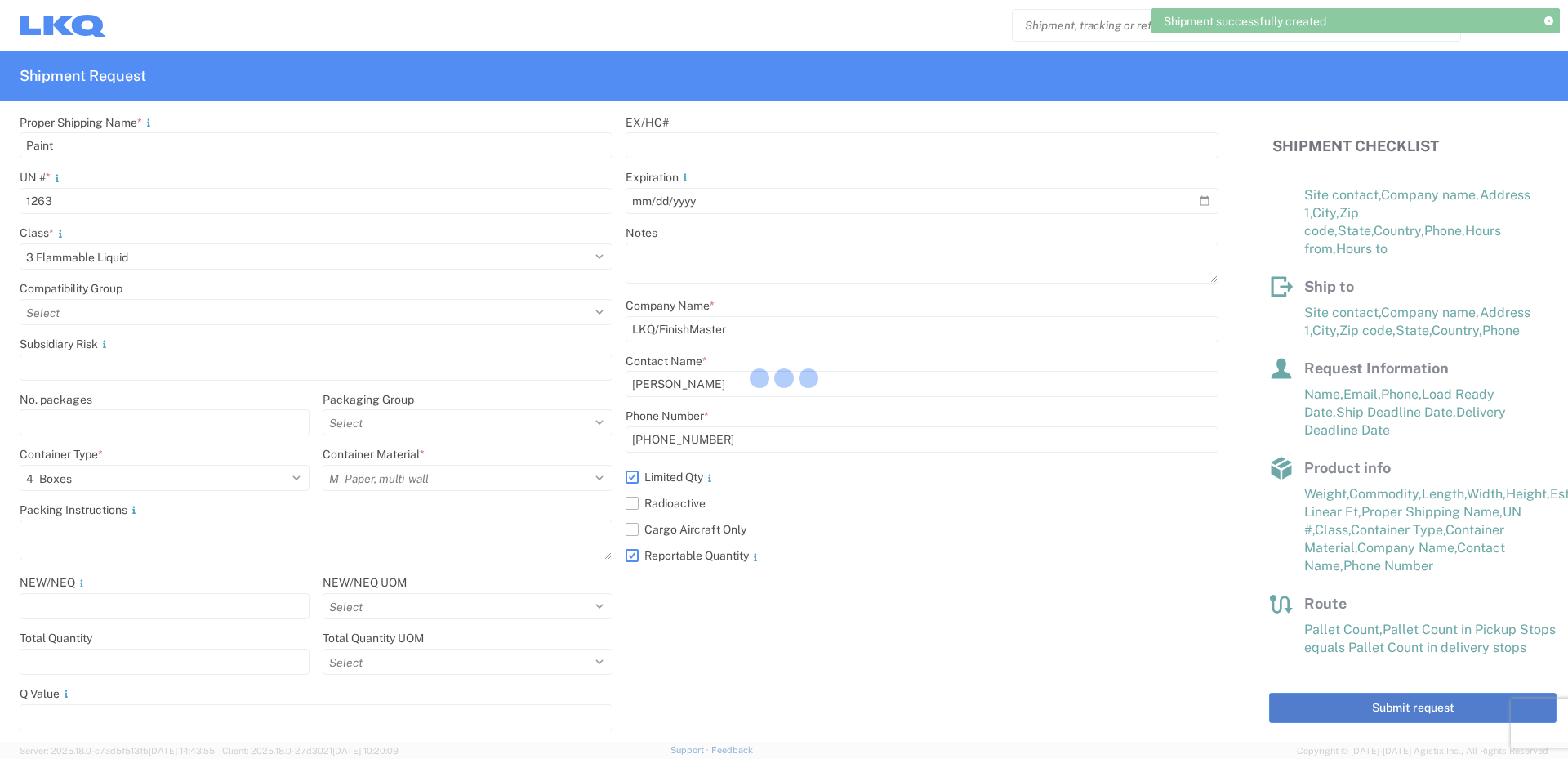
scroll to position [2067, 0]
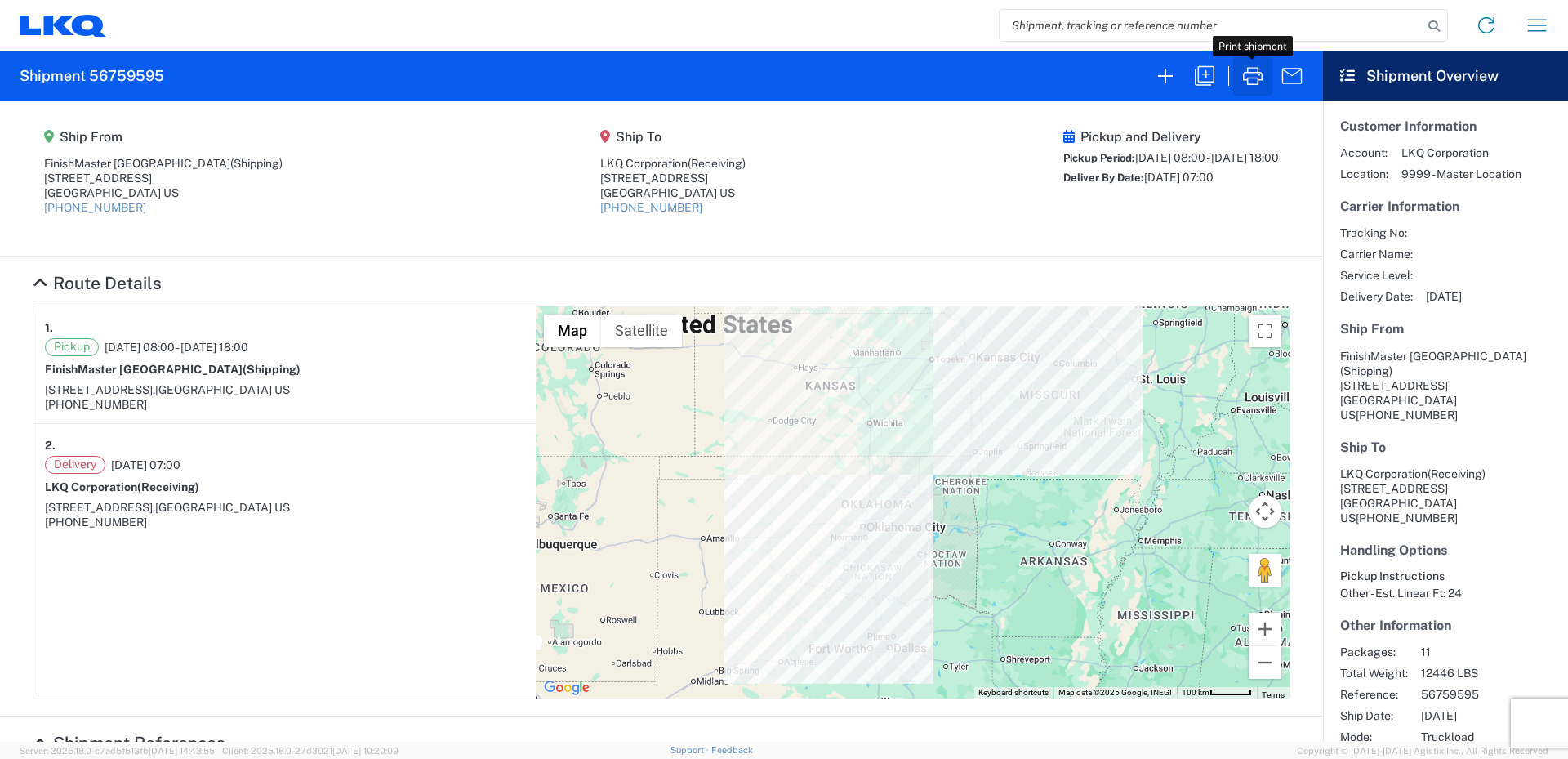
click at [1259, 80] on icon "button" at bounding box center [1252, 75] width 20 height 18
